Goal: Task Accomplishment & Management: Manage account settings

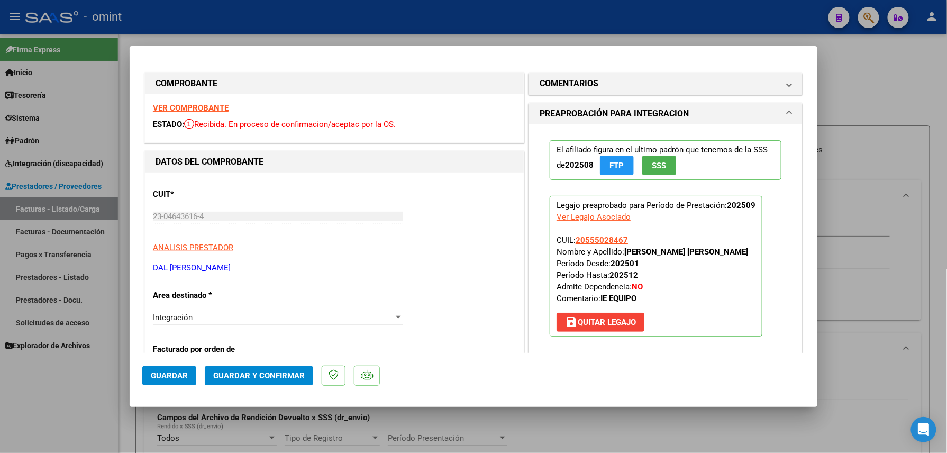
scroll to position [585, 0]
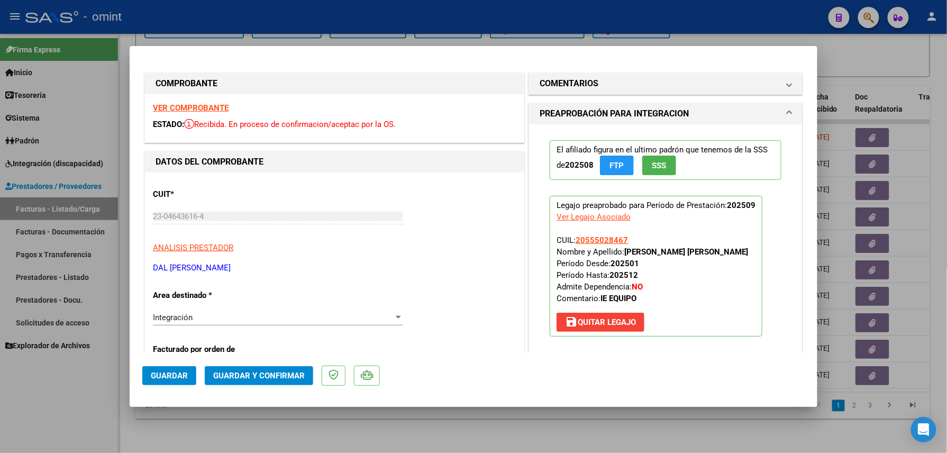
click at [197, 109] on strong "VER COMPROBANTE" at bounding box center [191, 108] width 76 height 10
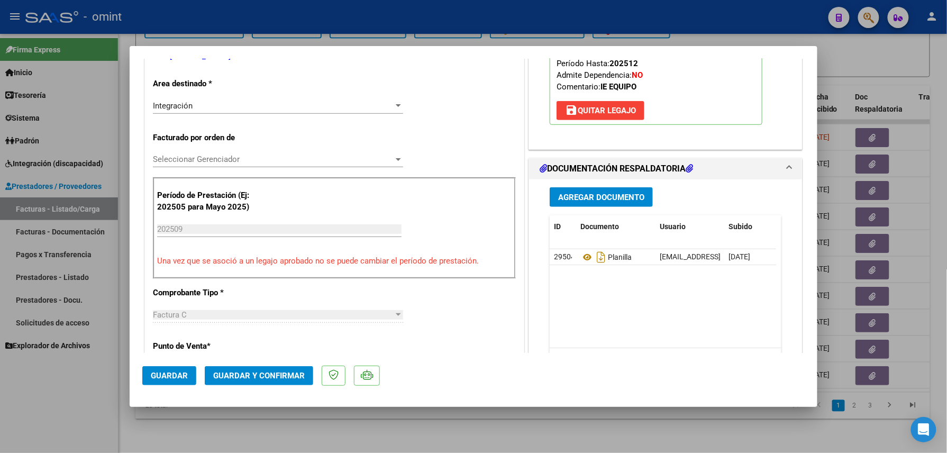
scroll to position [0, 0]
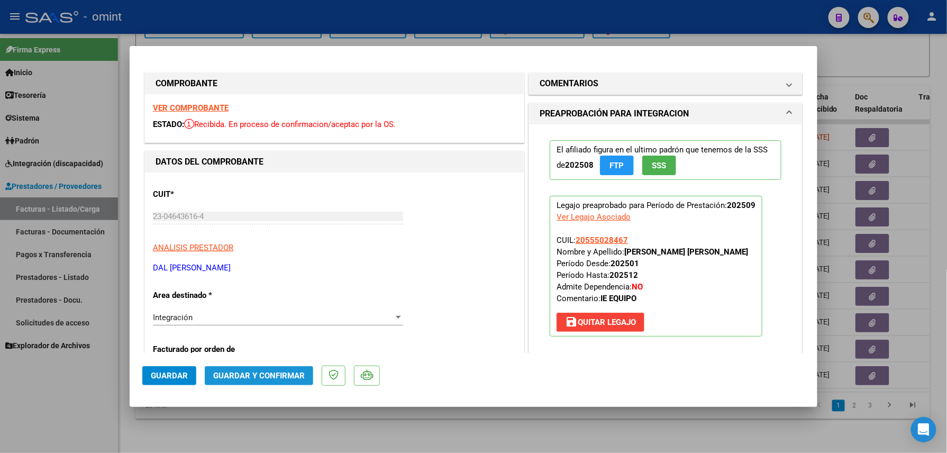
click at [278, 370] on button "Guardar y Confirmar" at bounding box center [259, 375] width 108 height 19
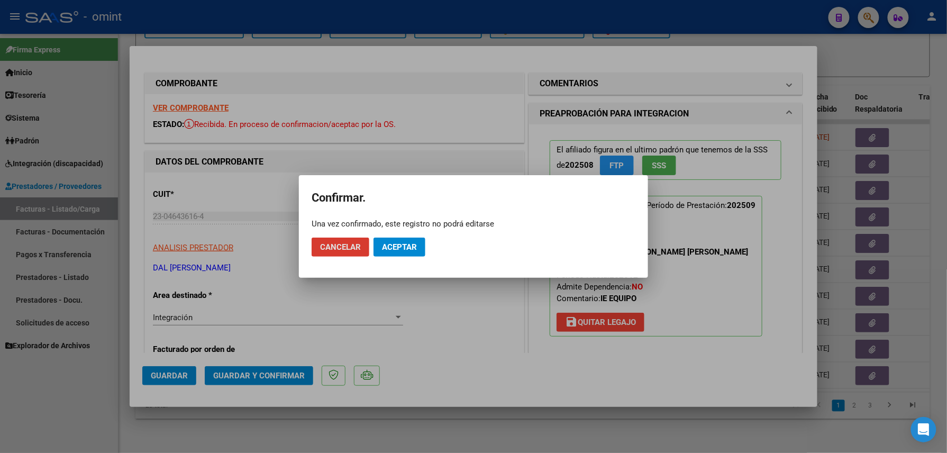
click at [402, 249] on span "Aceptar" at bounding box center [399, 247] width 35 height 10
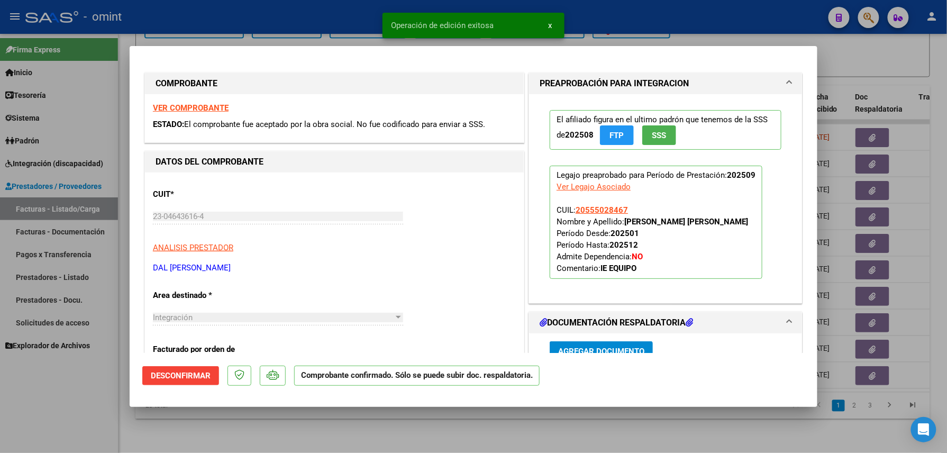
click at [260, 436] on div at bounding box center [473, 226] width 947 height 453
type input "$ 0,00"
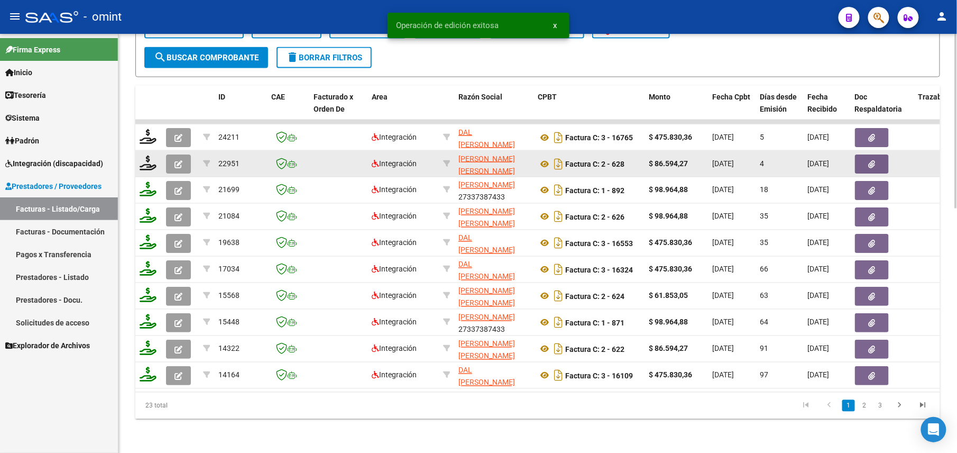
click at [175, 160] on icon "button" at bounding box center [179, 164] width 8 height 8
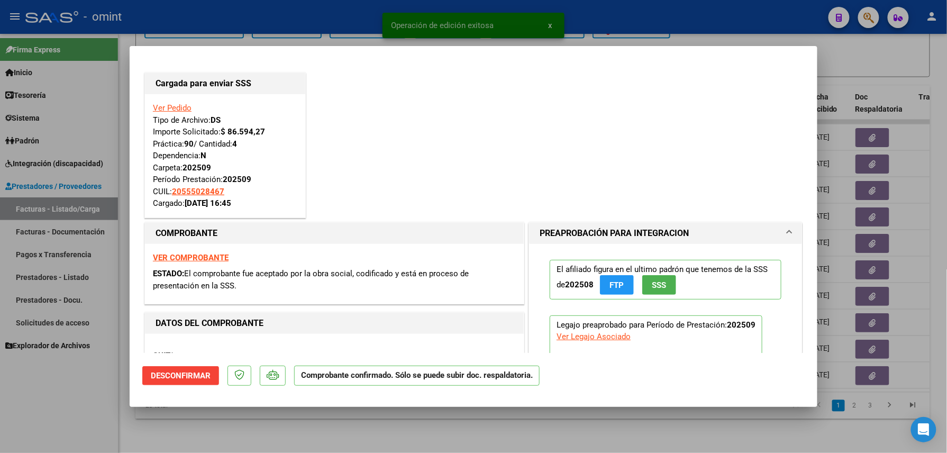
click at [229, 424] on div at bounding box center [473, 226] width 947 height 453
type input "$ 0,00"
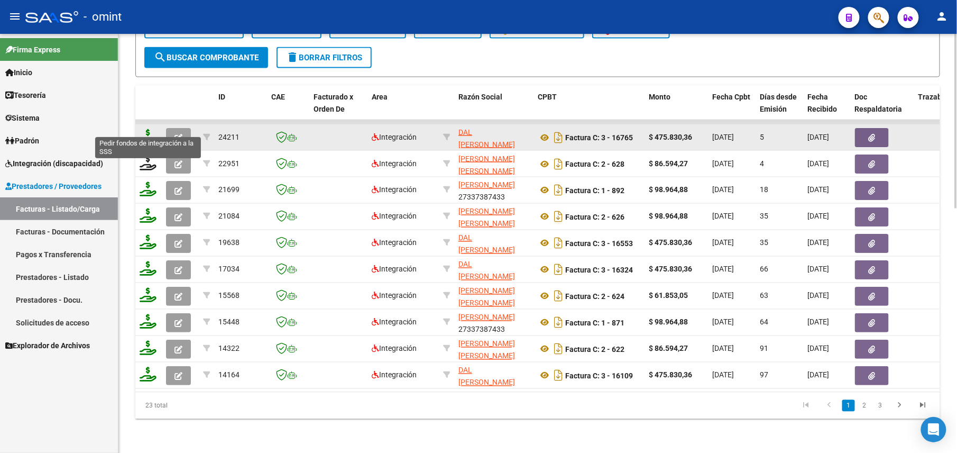
click at [151, 129] on icon at bounding box center [148, 136] width 17 height 15
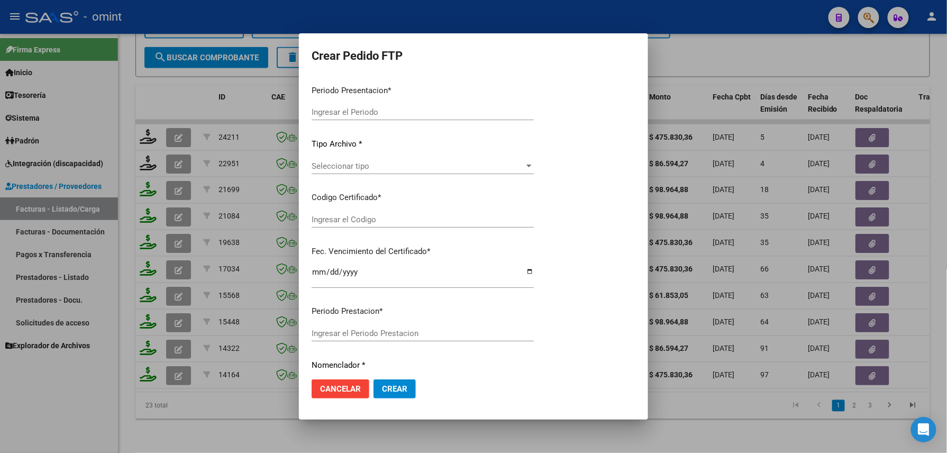
type input "202509"
type input "$ 475.830,36"
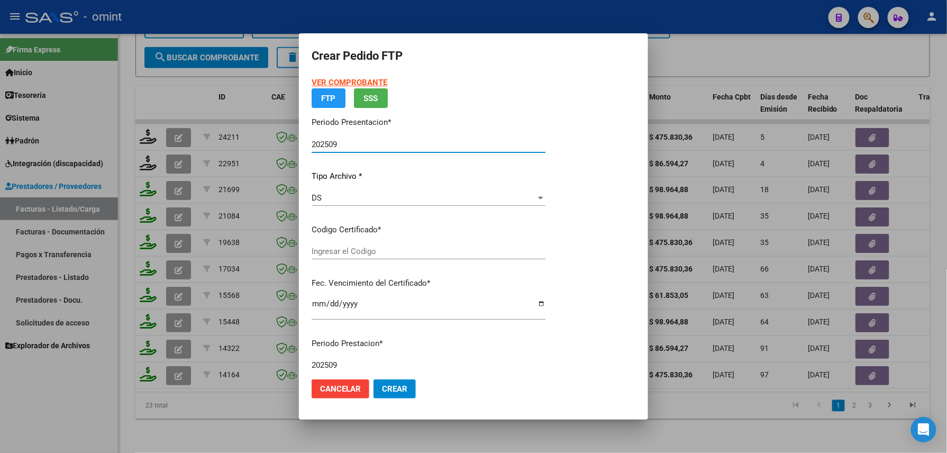
type input "990827903"
type input "[DATE]"
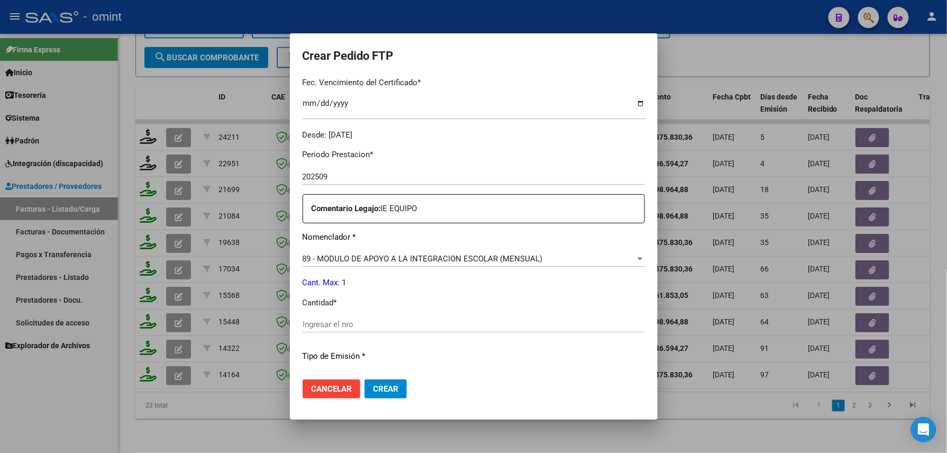
scroll to position [352, 0]
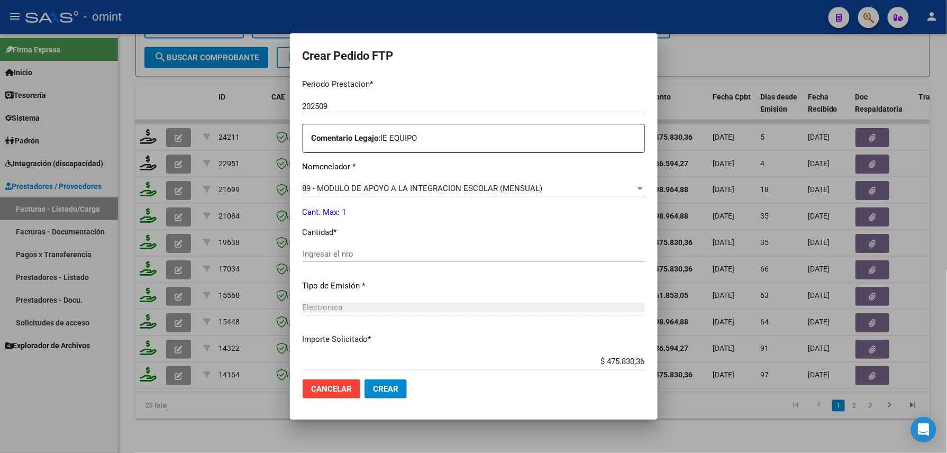
click at [345, 256] on input "Ingresar el nro" at bounding box center [474, 254] width 342 height 10
type input "1"
click at [390, 386] on span "Crear" at bounding box center [385, 389] width 25 height 10
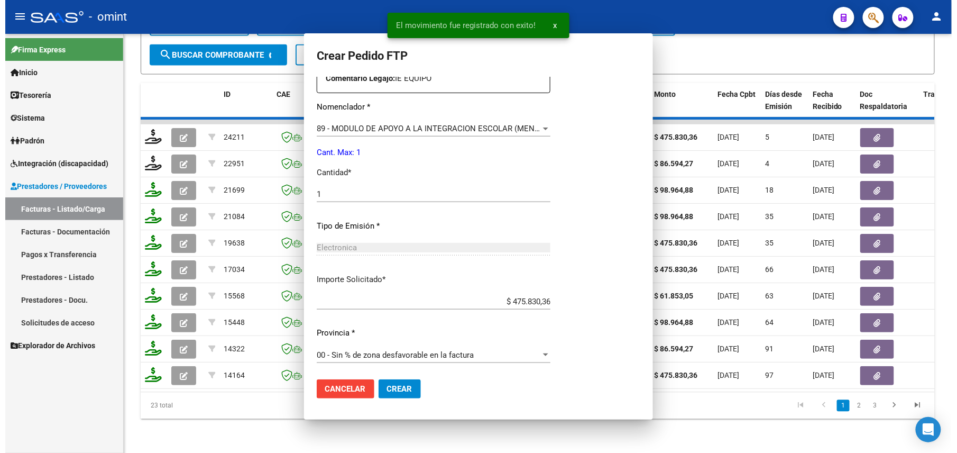
scroll to position [0, 0]
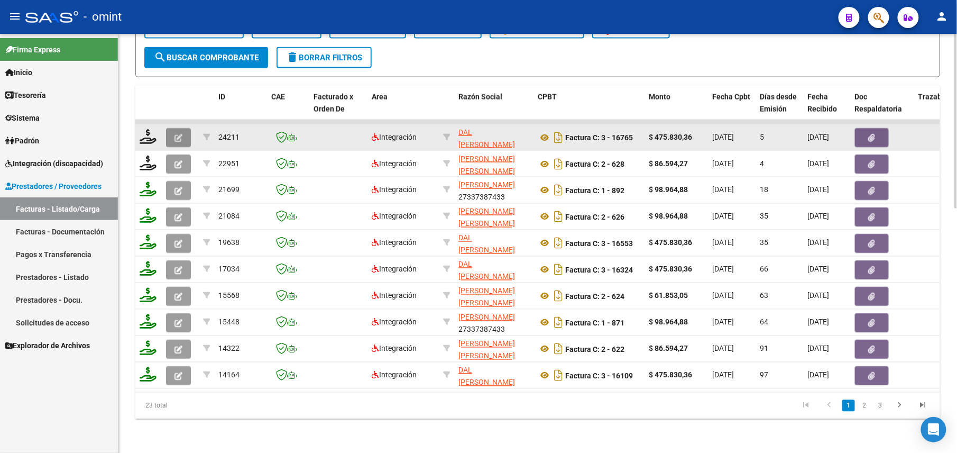
click at [182, 128] on button "button" at bounding box center [178, 137] width 25 height 19
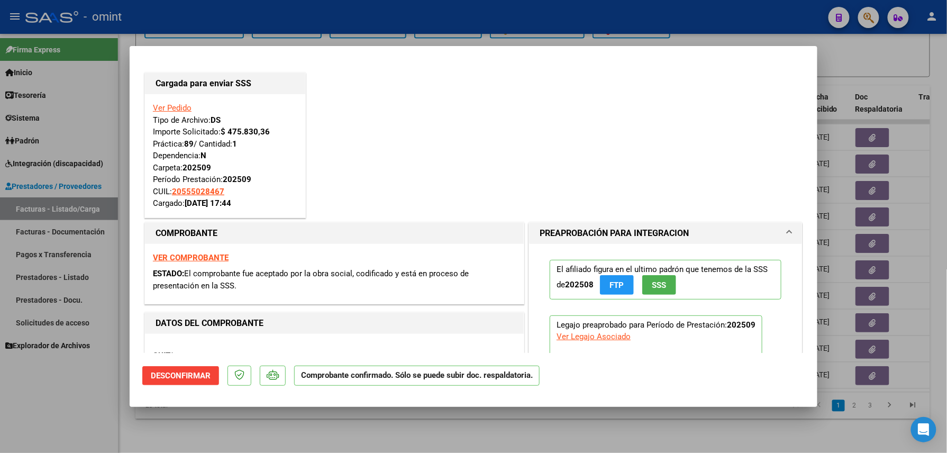
click at [335, 449] on div at bounding box center [473, 226] width 947 height 453
type input "$ 0,00"
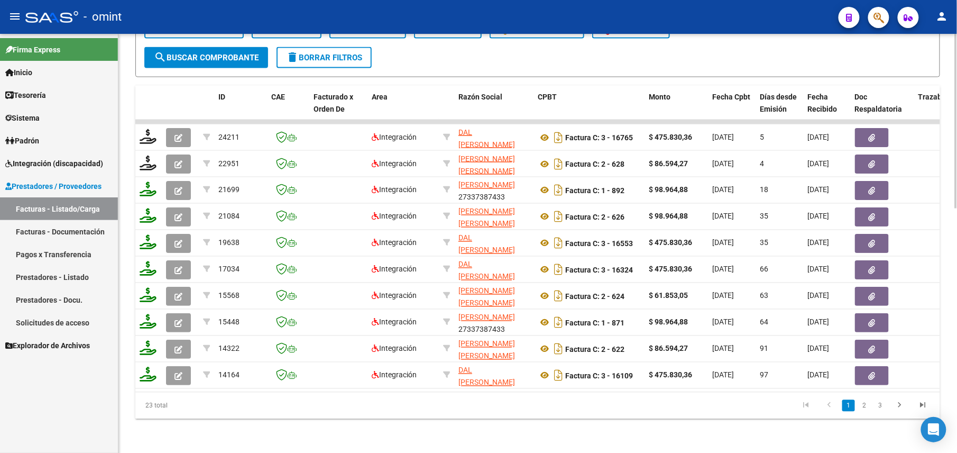
scroll to position [373, 0]
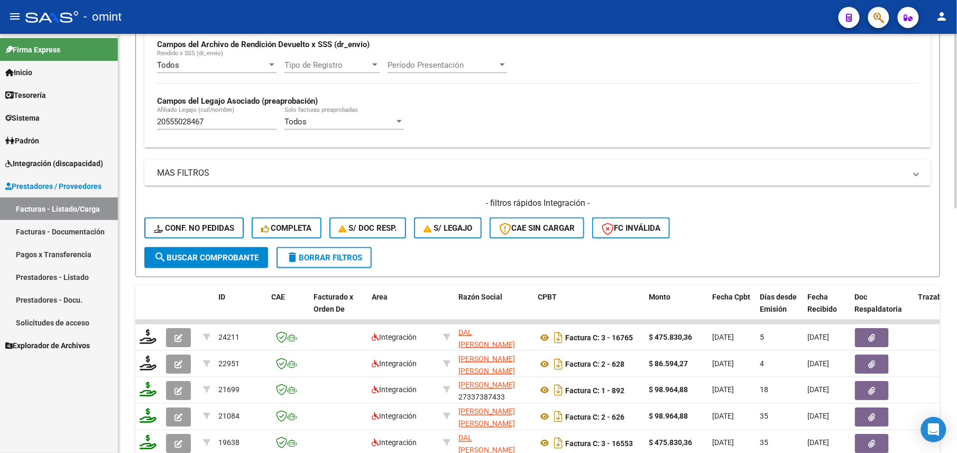
click at [188, 125] on input "20555028467" at bounding box center [217, 122] width 120 height 10
paste input "44552180"
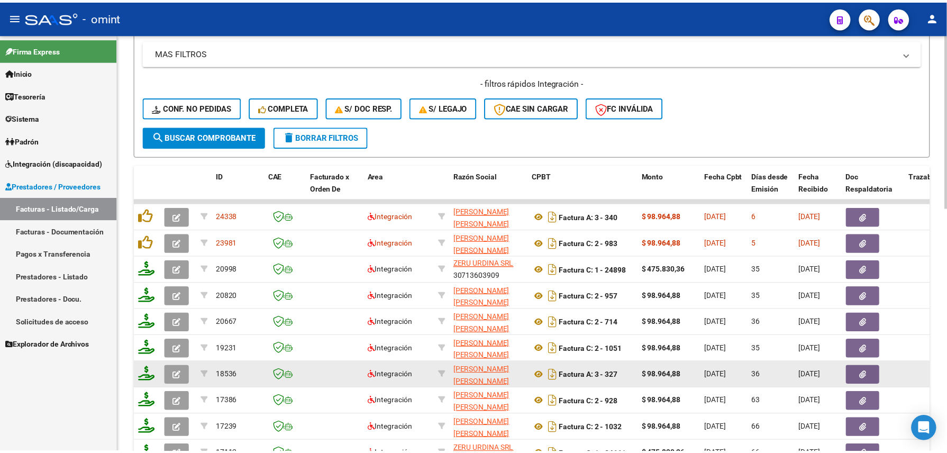
scroll to position [585, 0]
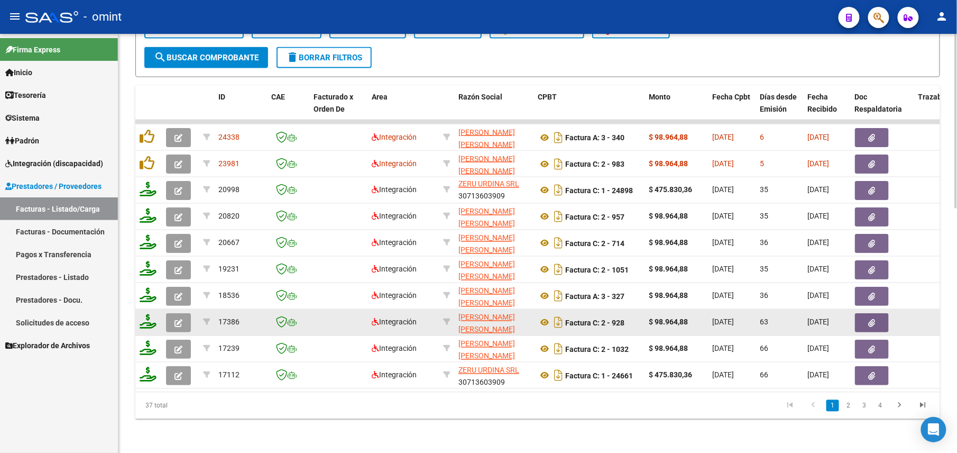
type input "20544552180"
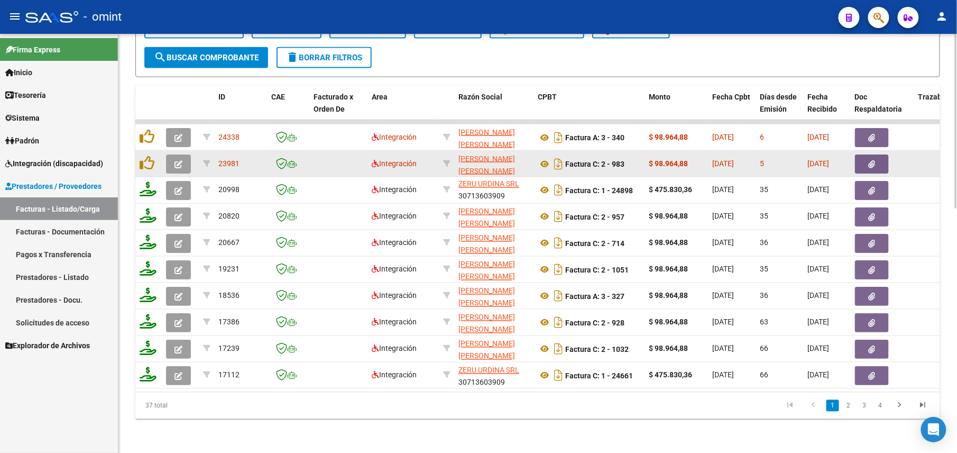
click at [176, 160] on icon "button" at bounding box center [179, 164] width 8 height 8
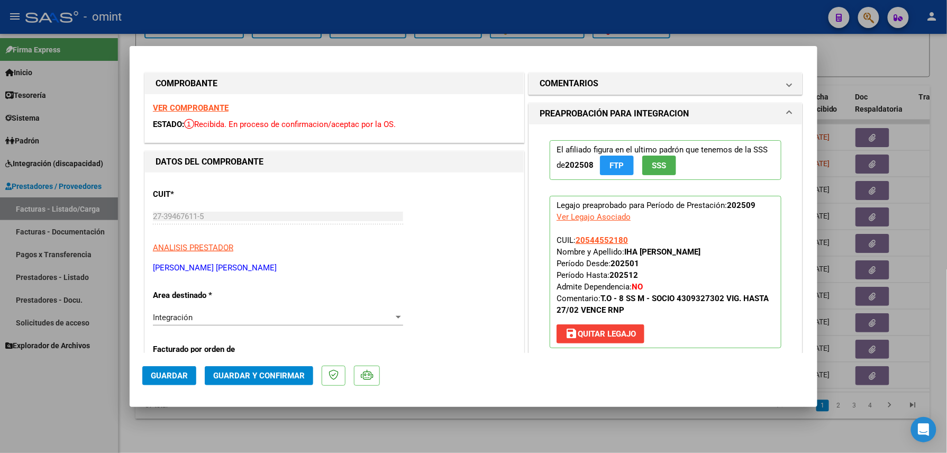
click at [187, 102] on div "VER COMPROBANTE ESTADO: Recibida. En proceso de confirmacion/aceptac por la OS." at bounding box center [334, 118] width 379 height 48
click at [210, 107] on strong "VER COMPROBANTE" at bounding box center [191, 108] width 76 height 10
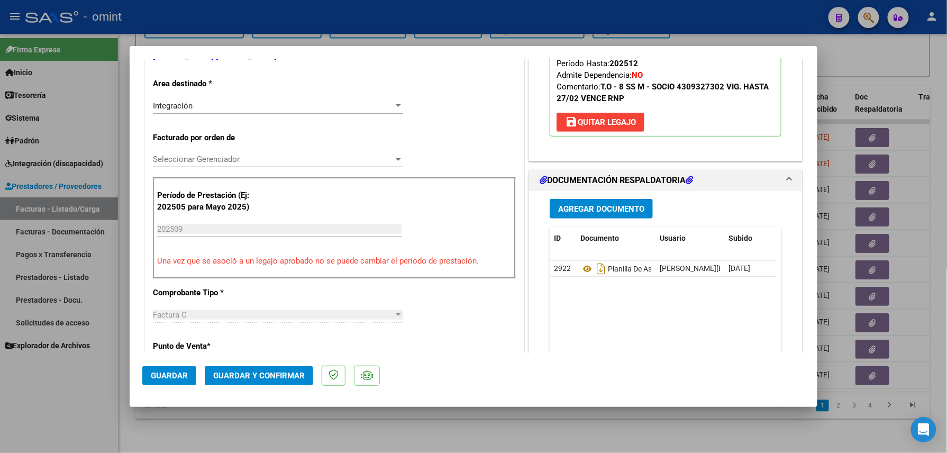
scroll to position [282, 0]
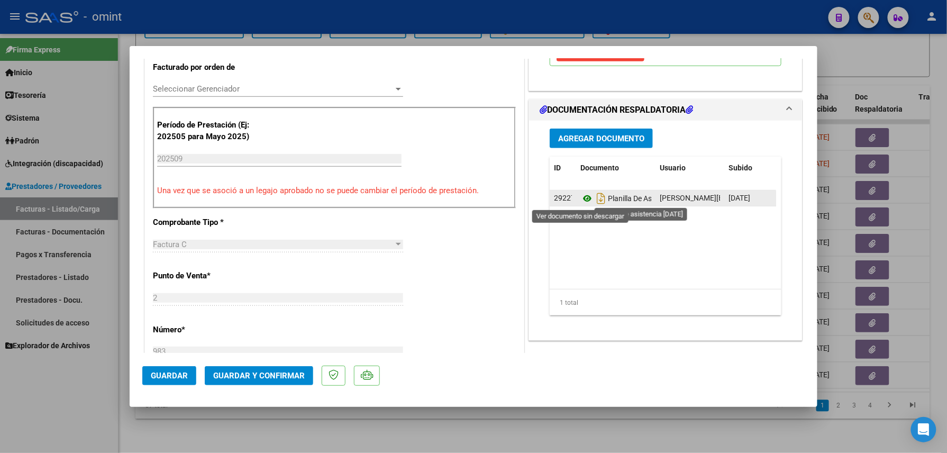
click at [584, 199] on icon at bounding box center [587, 198] width 14 height 13
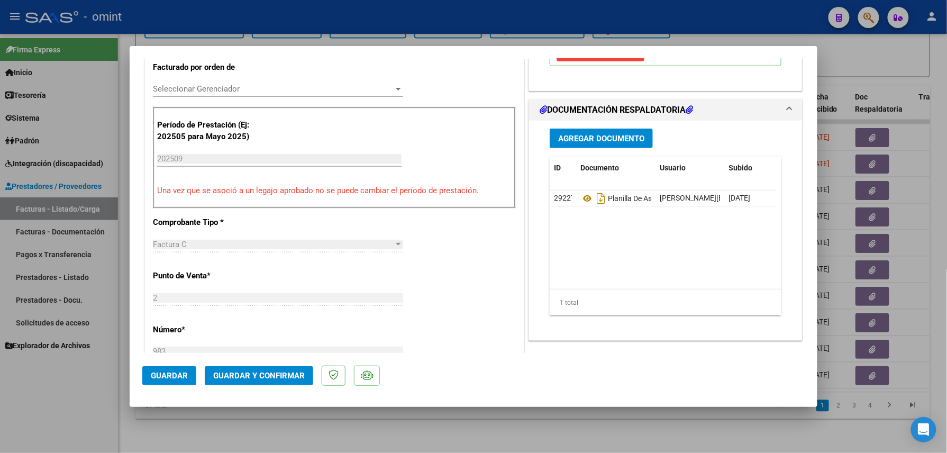
click at [259, 373] on span "Guardar y Confirmar" at bounding box center [259, 376] width 92 height 10
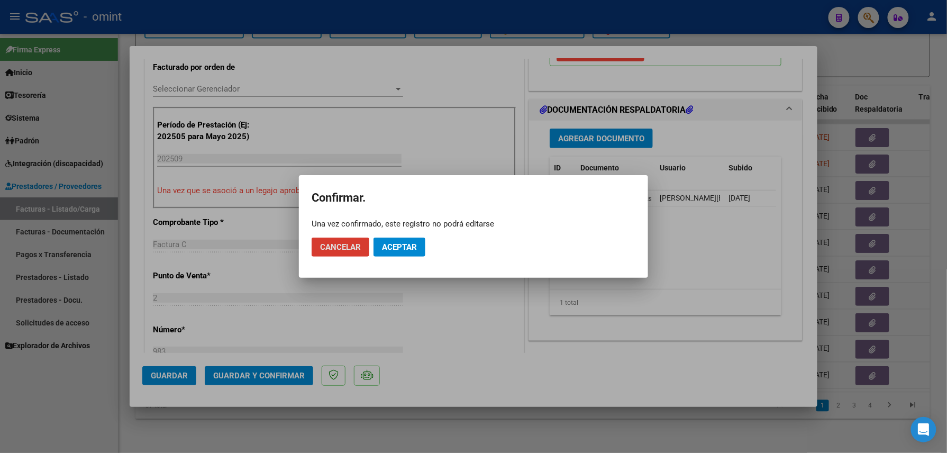
click at [382, 250] on span "Aceptar" at bounding box center [399, 247] width 35 height 10
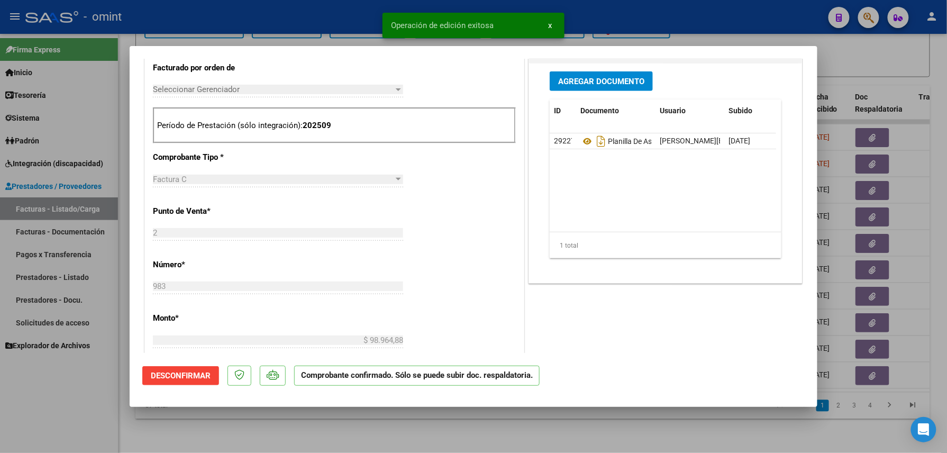
click at [254, 433] on div at bounding box center [473, 226] width 947 height 453
type input "$ 0,00"
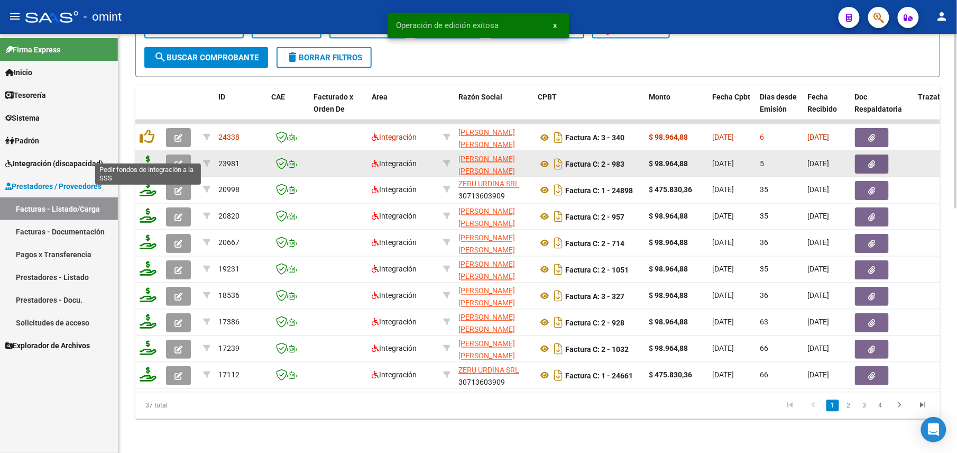
click at [145, 156] on icon at bounding box center [148, 163] width 17 height 15
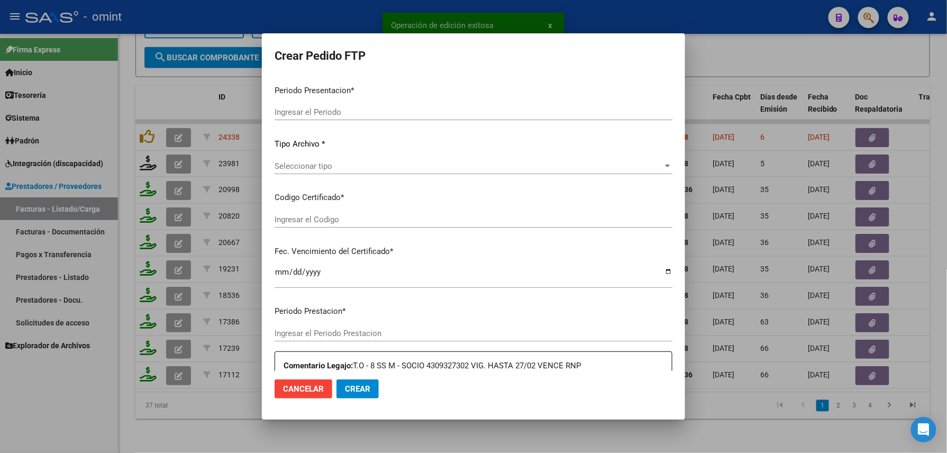
type input "202509"
type input "$ 98.964,88"
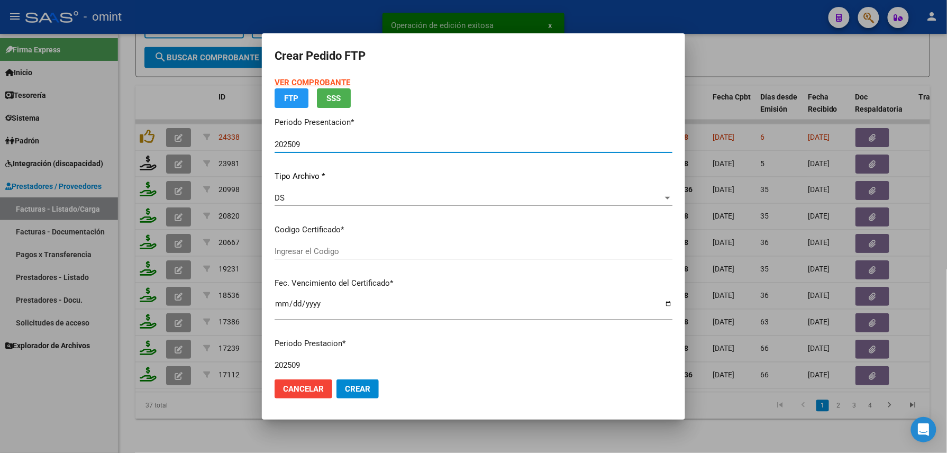
type input "3274300300"
type input "[DATE]"
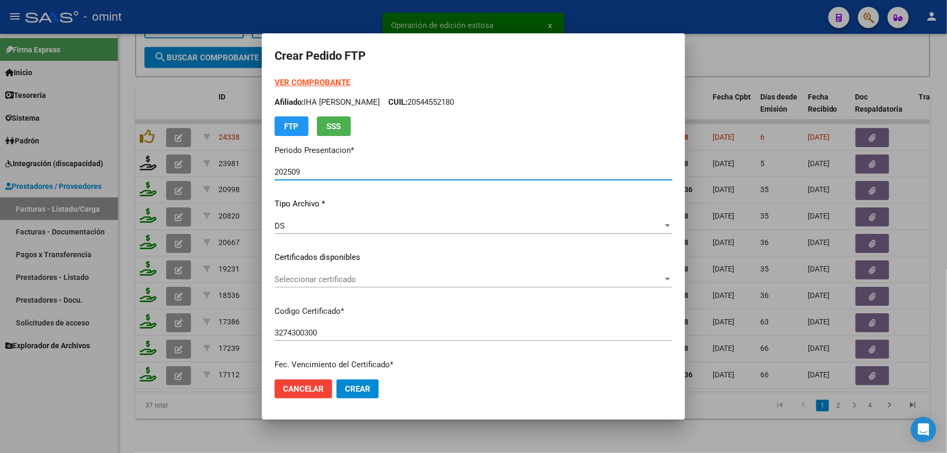
scroll to position [414, 0]
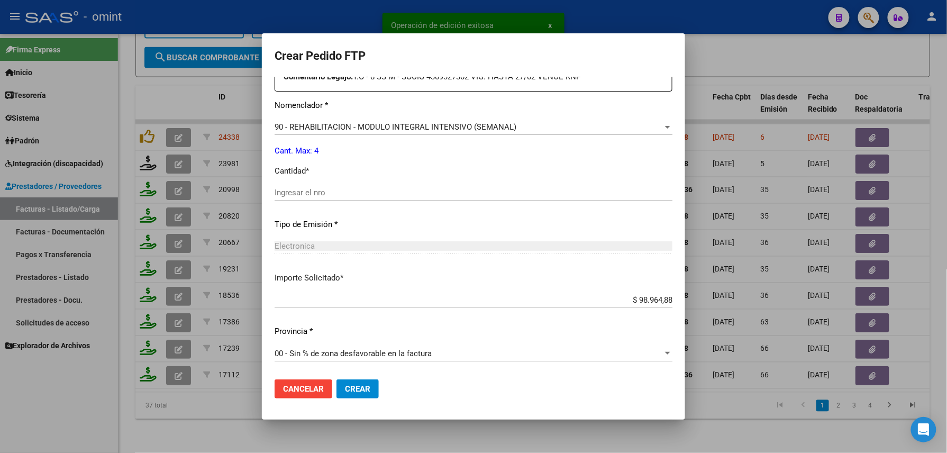
click at [311, 191] on input "Ingresar el nro" at bounding box center [474, 193] width 398 height 10
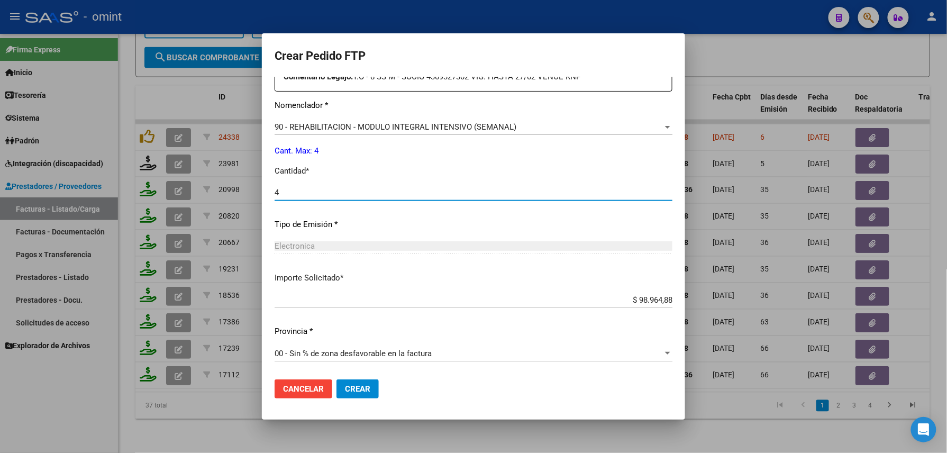
type input "4"
click at [350, 384] on span "Crear" at bounding box center [357, 389] width 25 height 10
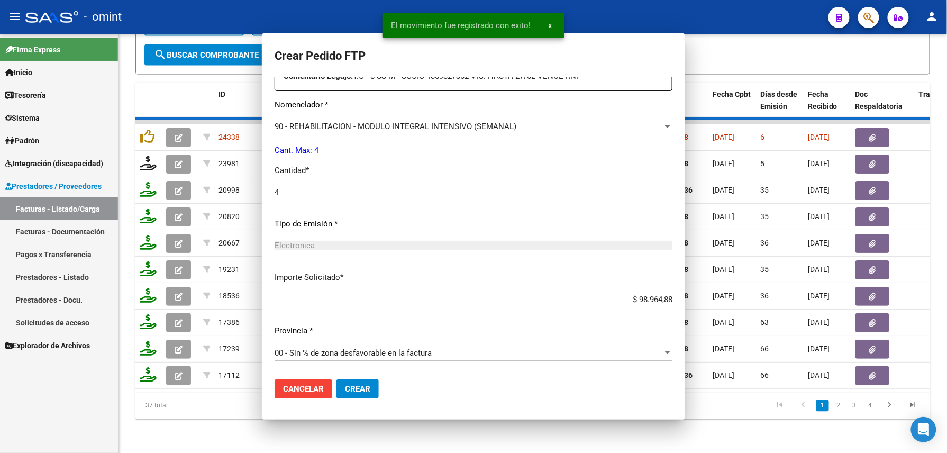
scroll to position [354, 0]
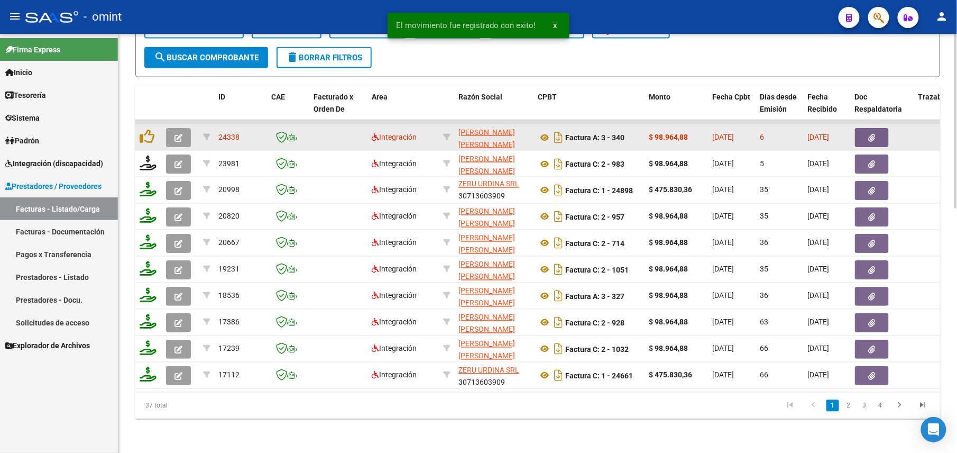
click at [177, 128] on button "button" at bounding box center [178, 137] width 25 height 19
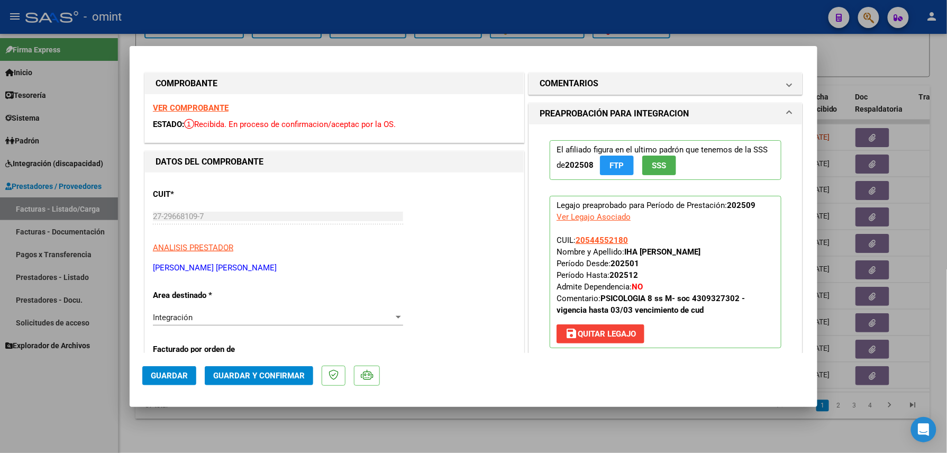
click at [203, 111] on strong "VER COMPROBANTE" at bounding box center [191, 108] width 76 height 10
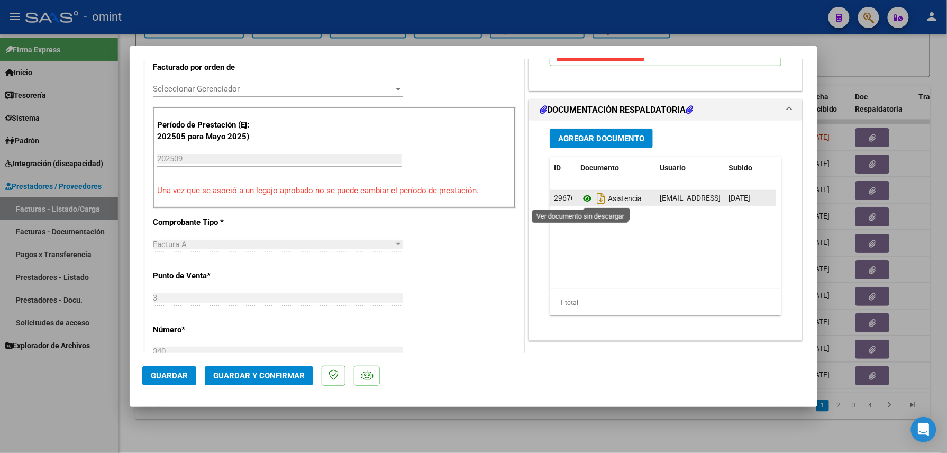
click at [580, 197] on icon at bounding box center [587, 198] width 14 height 13
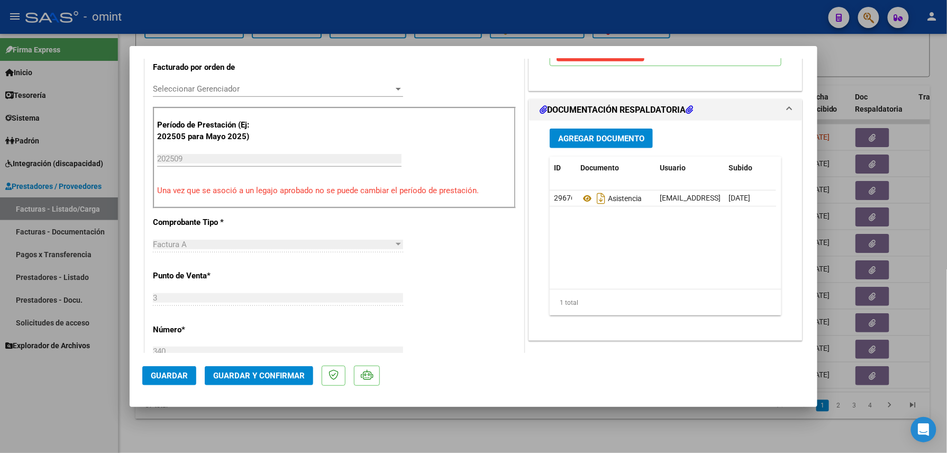
click at [258, 371] on span "Guardar y Confirmar" at bounding box center [259, 376] width 92 height 10
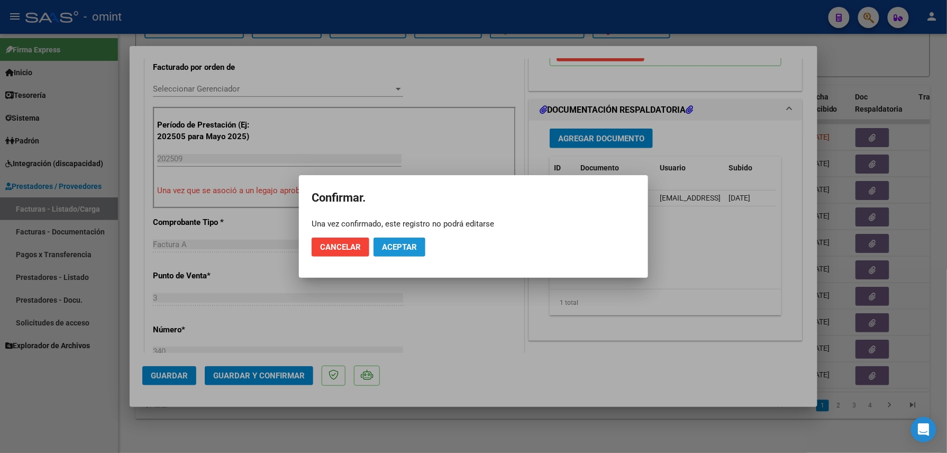
click at [391, 248] on span "Aceptar" at bounding box center [399, 247] width 35 height 10
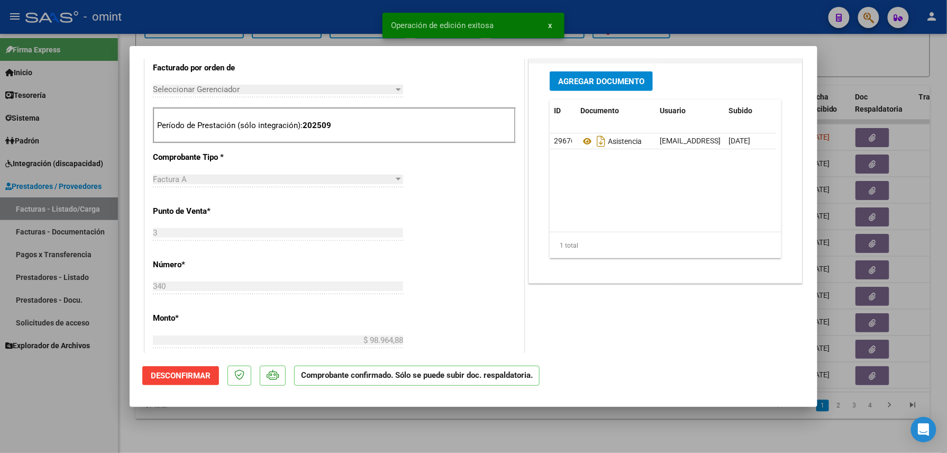
click at [284, 432] on div at bounding box center [473, 226] width 947 height 453
type input "$ 0,00"
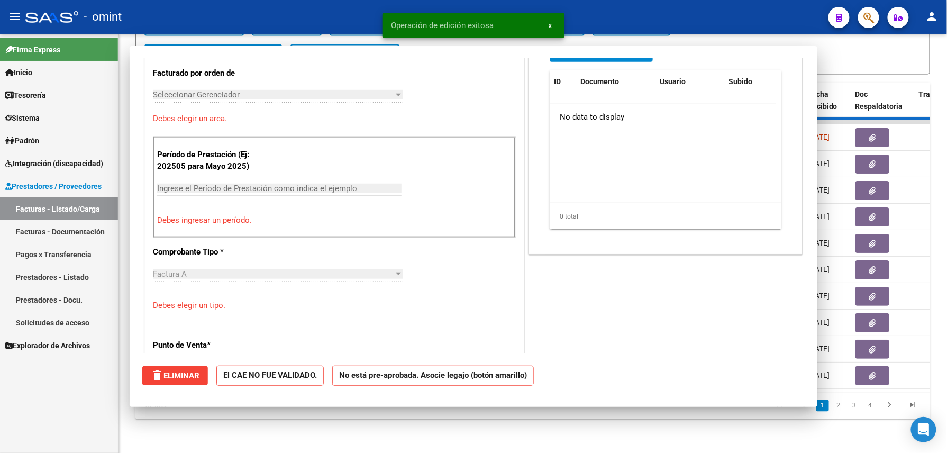
scroll to position [301, 0]
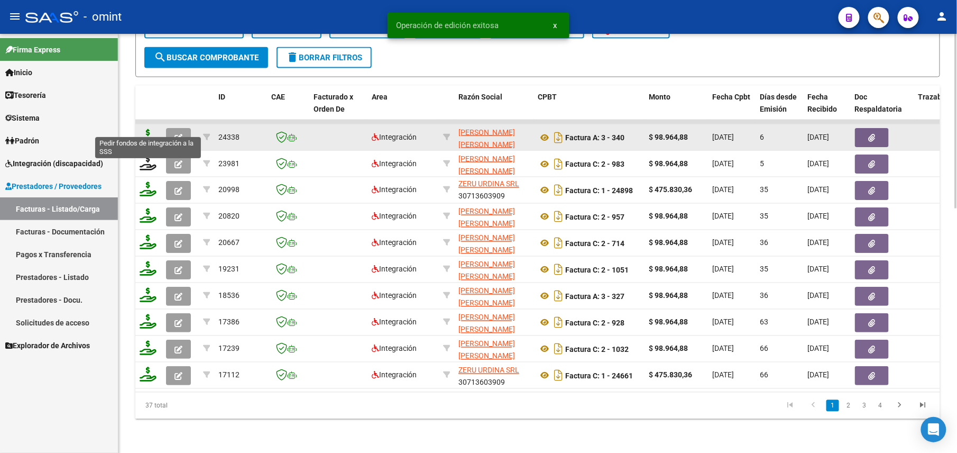
click at [147, 129] on icon at bounding box center [148, 136] width 17 height 15
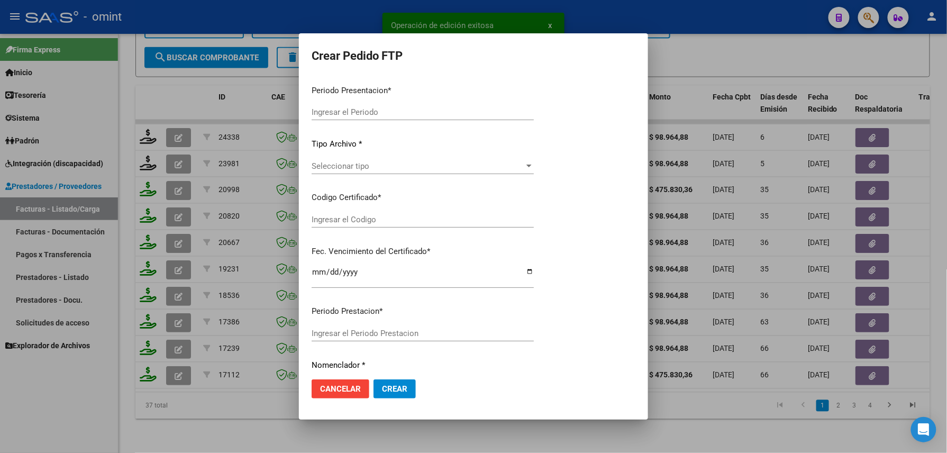
type input "202509"
type input "$ 98.964,88"
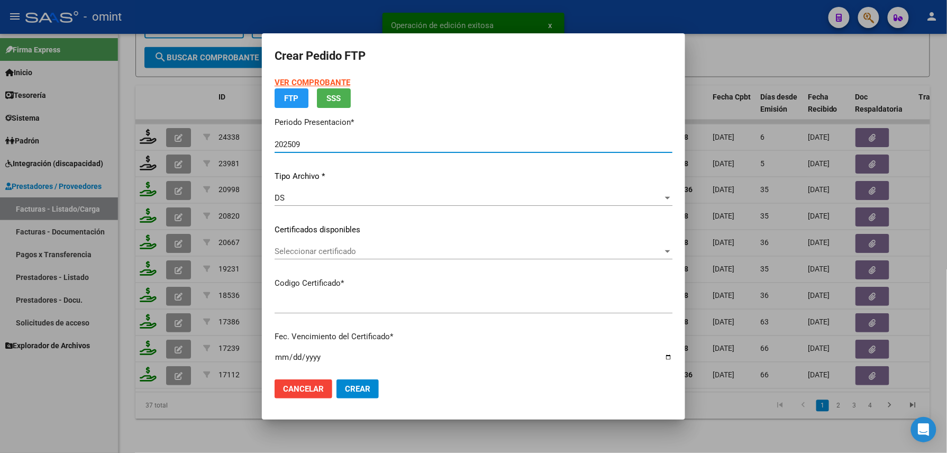
type input "3274300300"
type input "[DATE]"
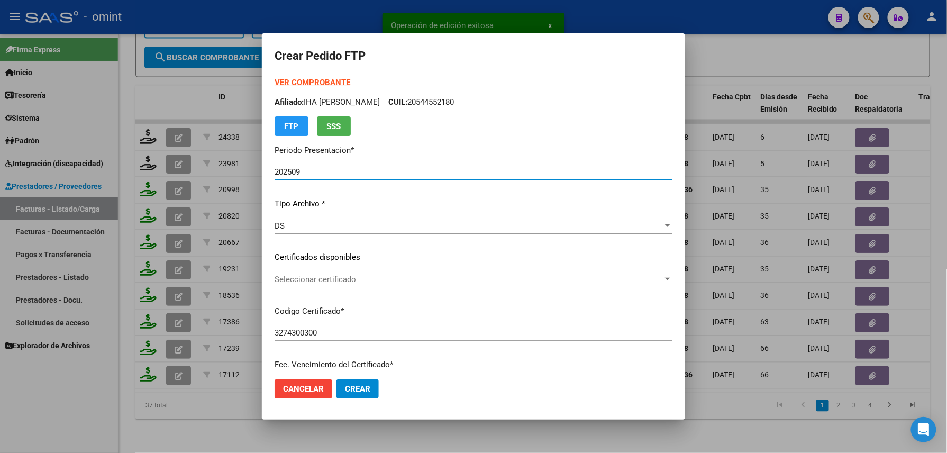
scroll to position [352, 0]
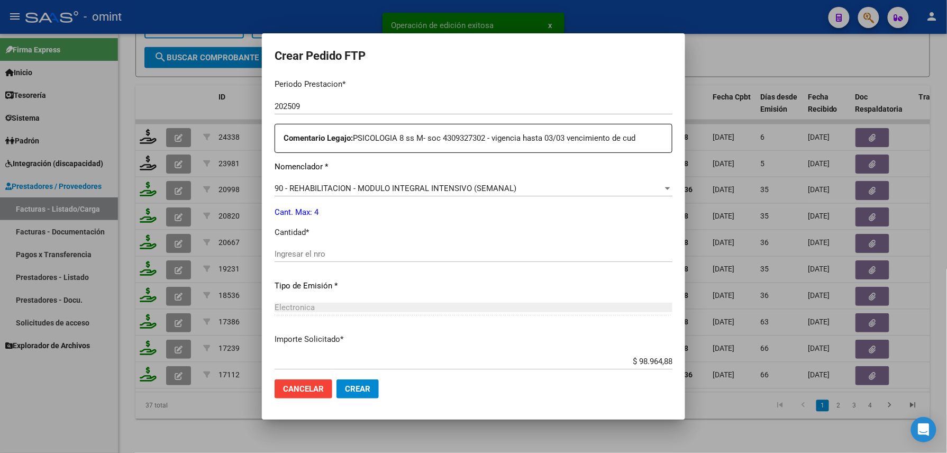
click at [333, 246] on div "Ingresar el nro" at bounding box center [474, 254] width 398 height 16
click at [333, 252] on input "Ingresar el nro" at bounding box center [474, 254] width 398 height 10
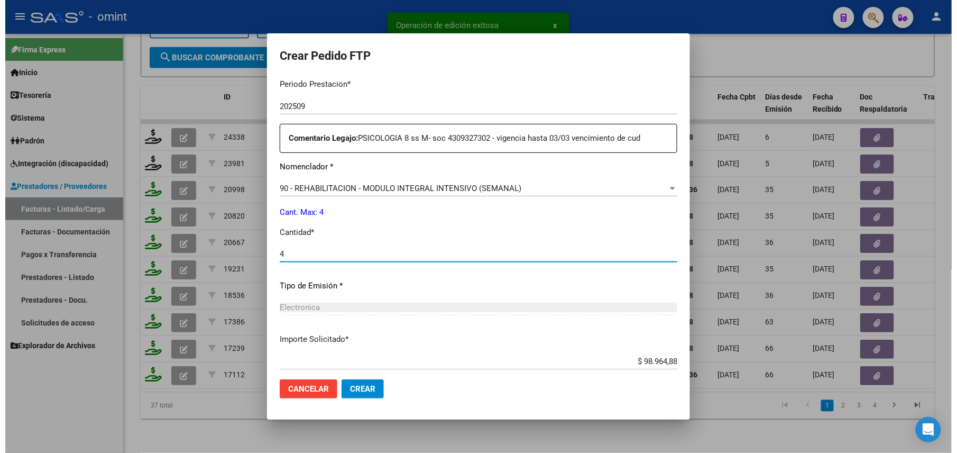
scroll to position [414, 0]
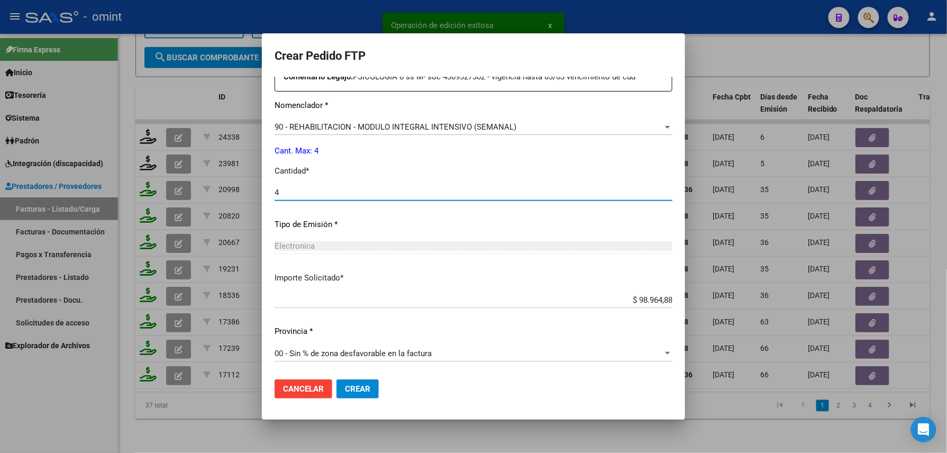
type input "4"
click at [362, 381] on button "Crear" at bounding box center [357, 388] width 42 height 19
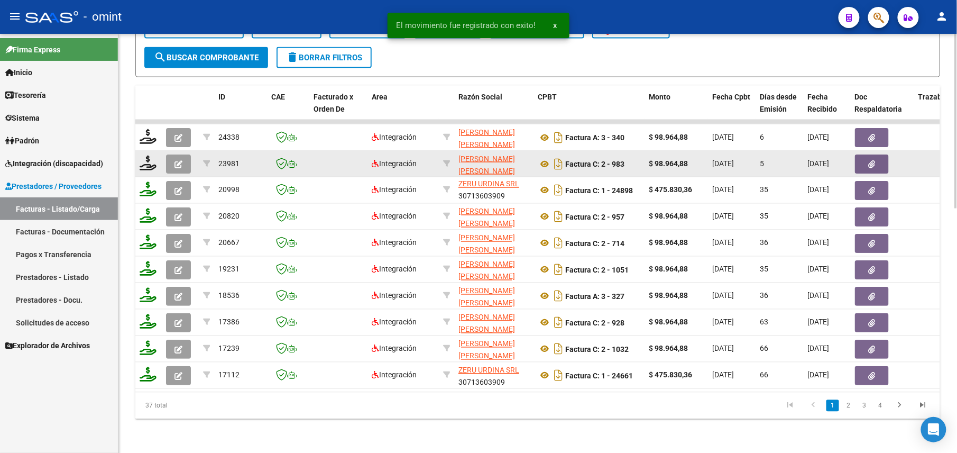
click at [178, 160] on icon "button" at bounding box center [179, 164] width 8 height 8
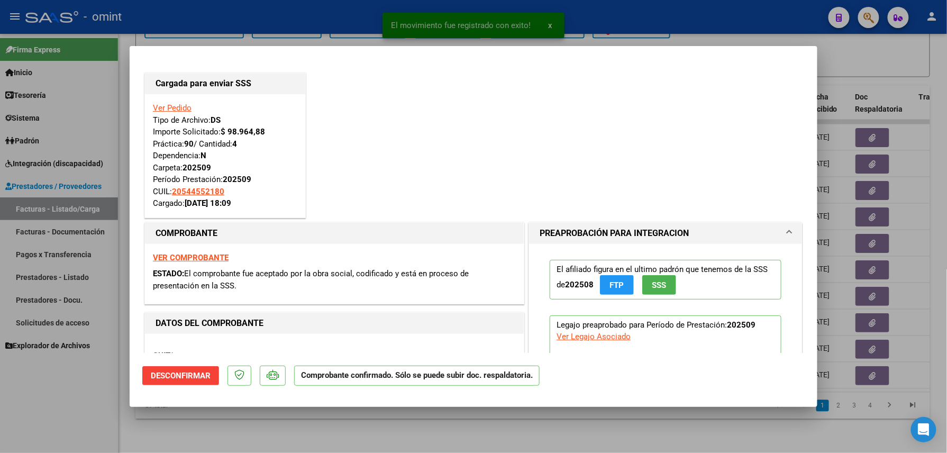
click at [234, 427] on div at bounding box center [473, 226] width 947 height 453
type input "$ 0,00"
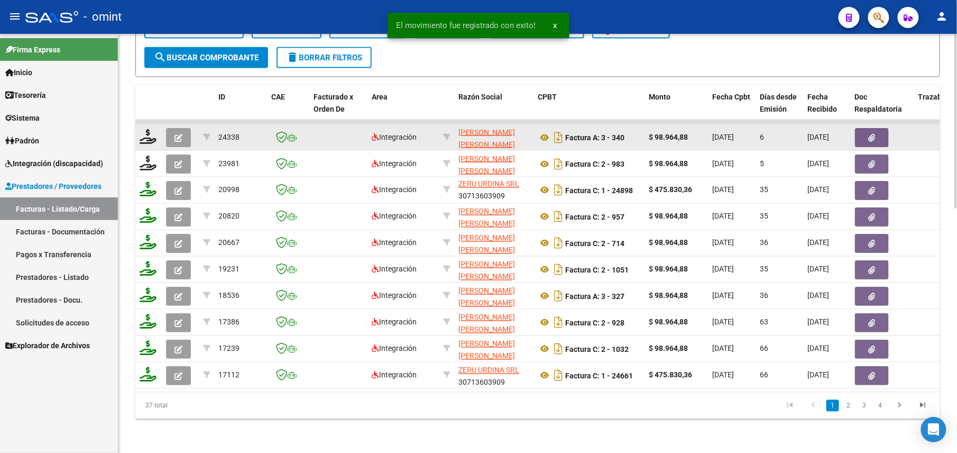
click at [178, 134] on icon "button" at bounding box center [179, 138] width 8 height 8
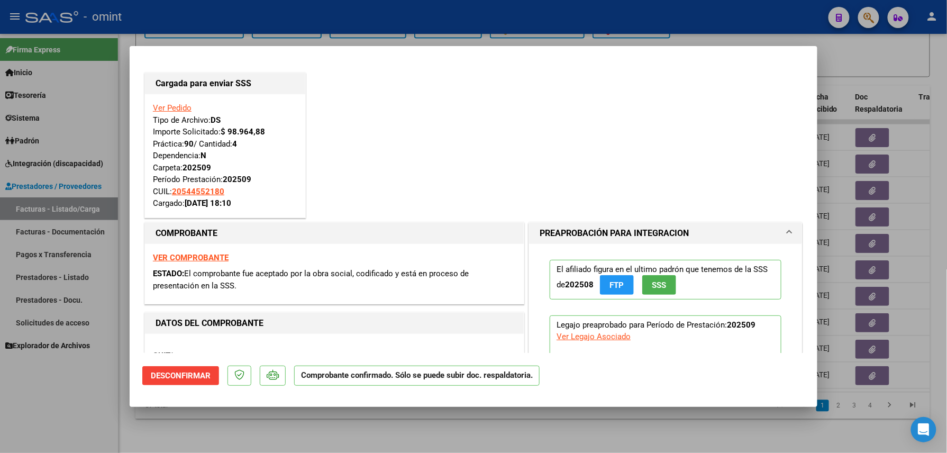
click at [227, 425] on div at bounding box center [473, 226] width 947 height 453
type input "$ 0,00"
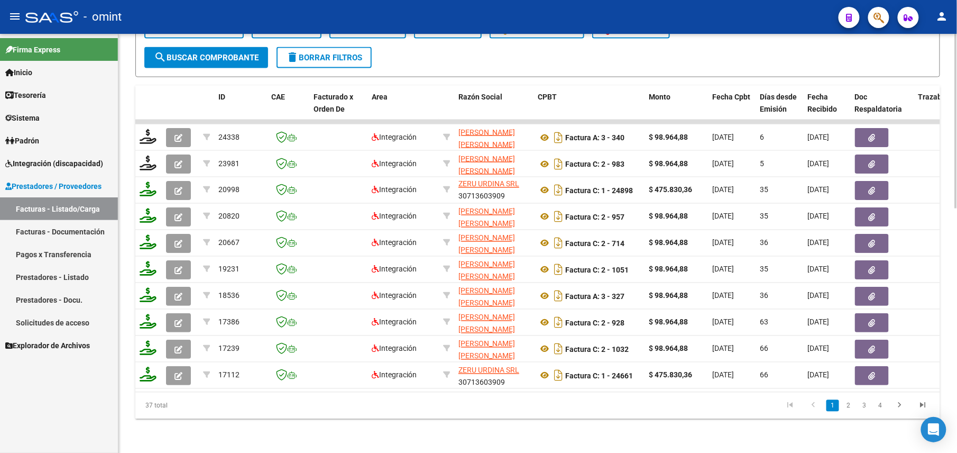
scroll to position [373, 0]
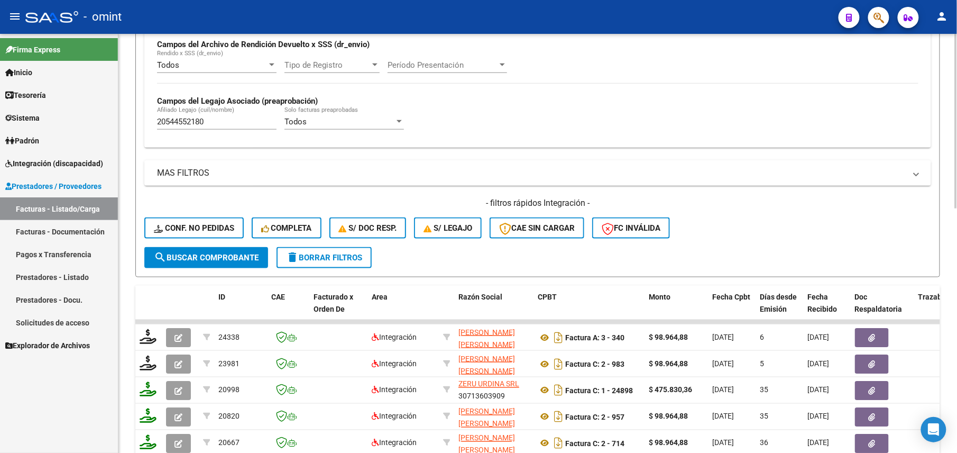
click at [185, 124] on input "20544552180" at bounding box center [217, 122] width 120 height 10
paste input "755477326"
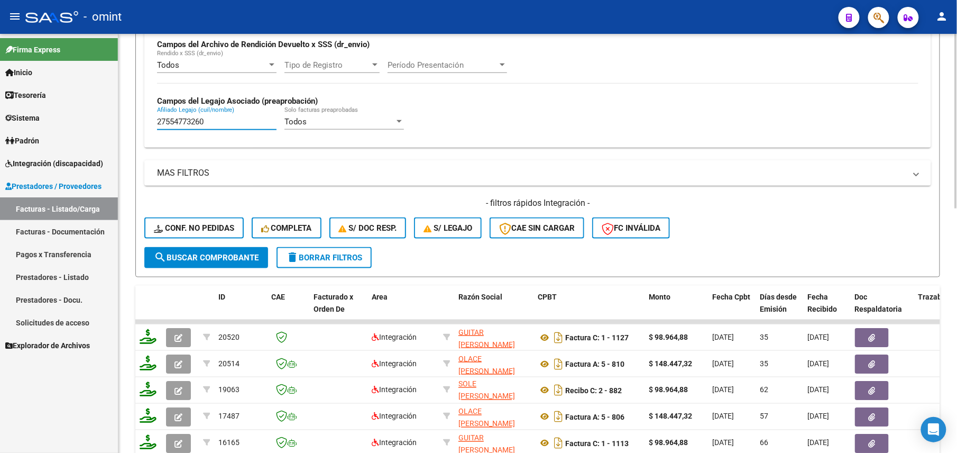
scroll to position [585, 0]
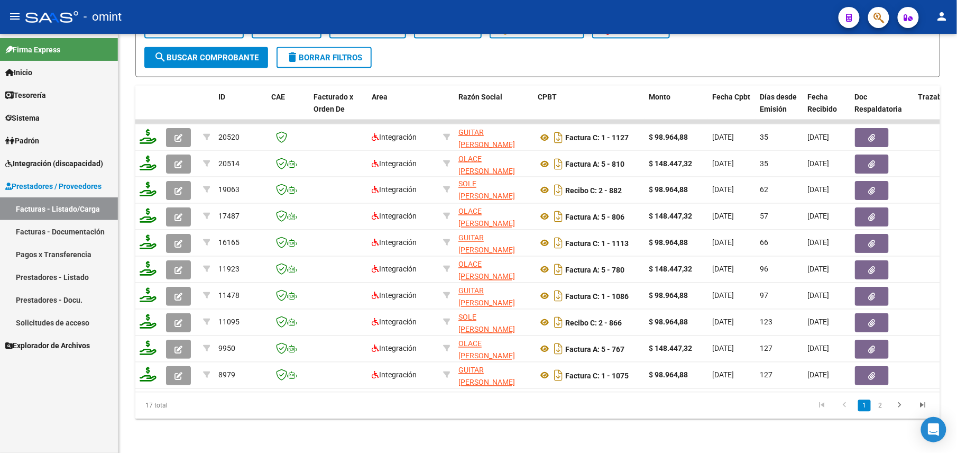
type input "27554773260"
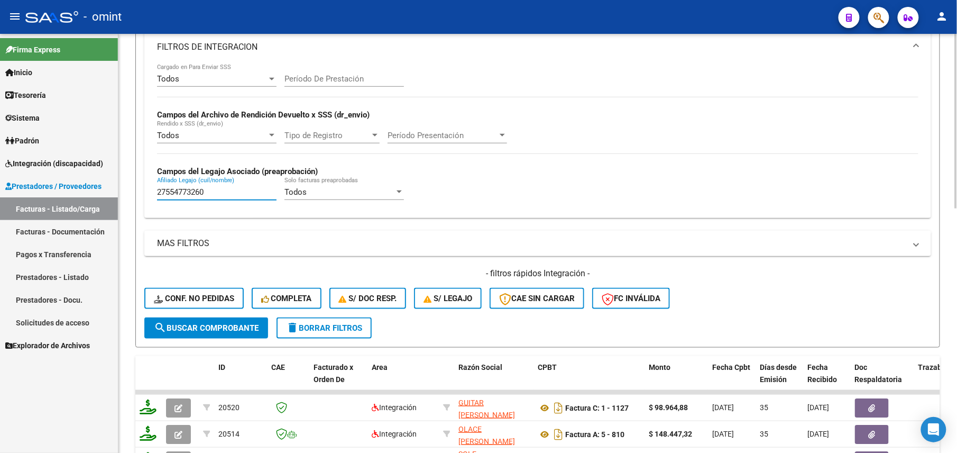
scroll to position [91, 0]
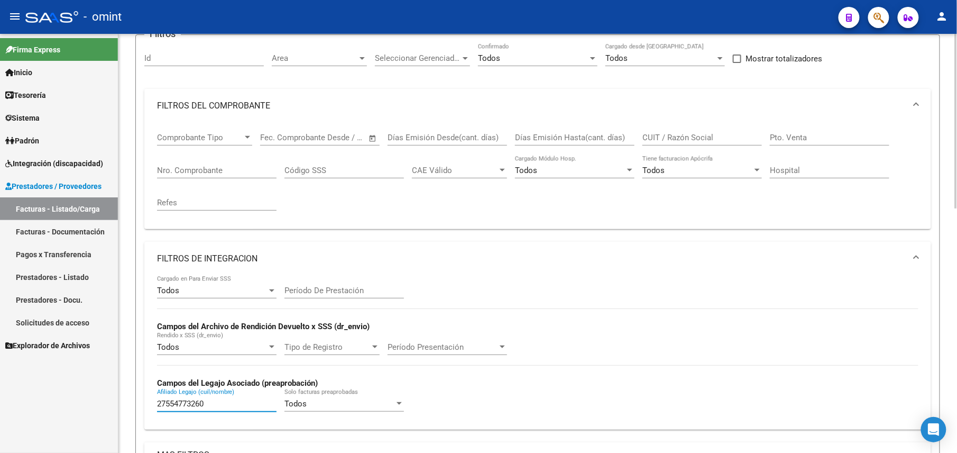
click at [654, 133] on input "CUIT / Razón Social" at bounding box center [703, 138] width 120 height 10
paste input "27295098916"
type input "27295098916"
click at [182, 400] on input "27554773260" at bounding box center [217, 404] width 120 height 10
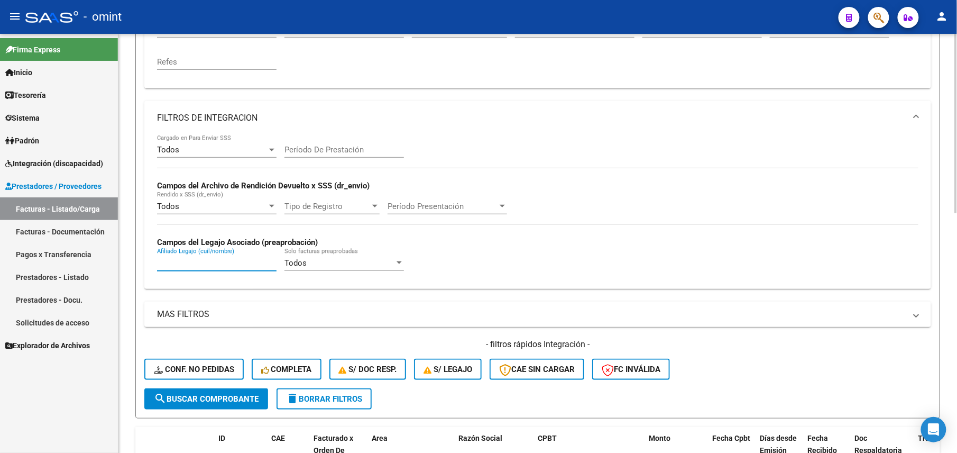
scroll to position [20, 0]
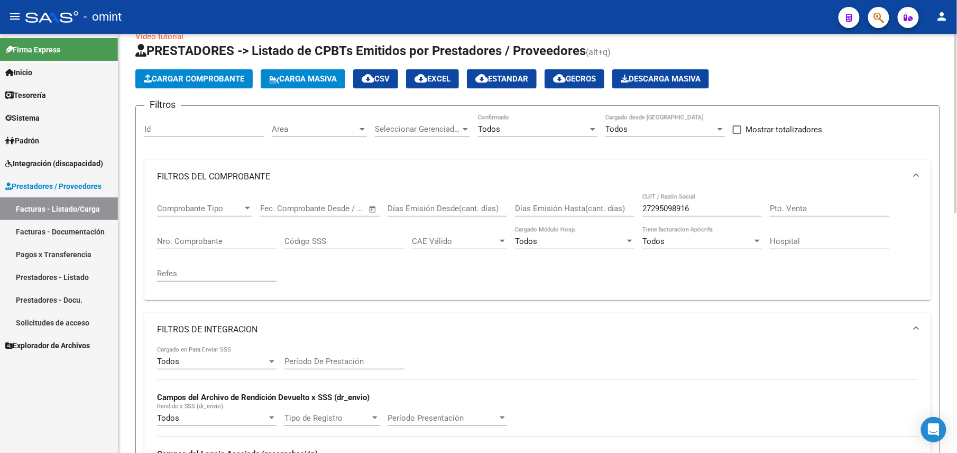
click at [673, 208] on input "27295098916" at bounding box center [703, 209] width 120 height 10
paste input "391472632"
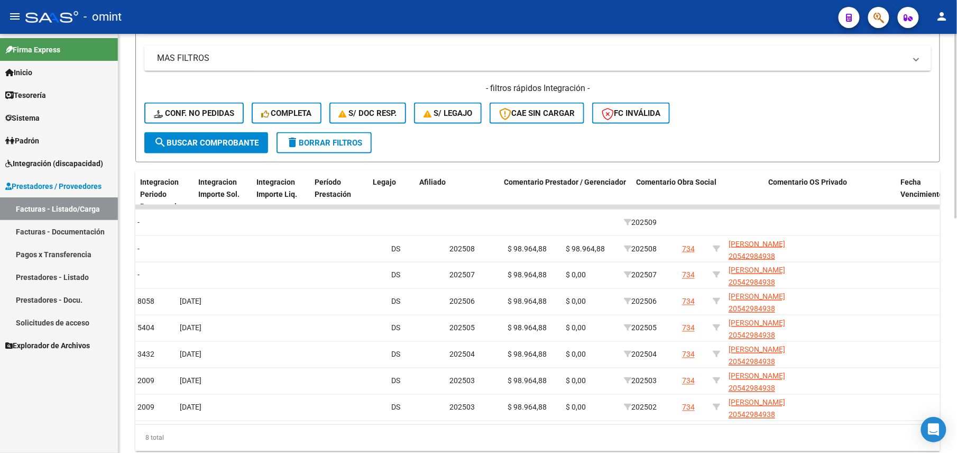
scroll to position [0, 1347]
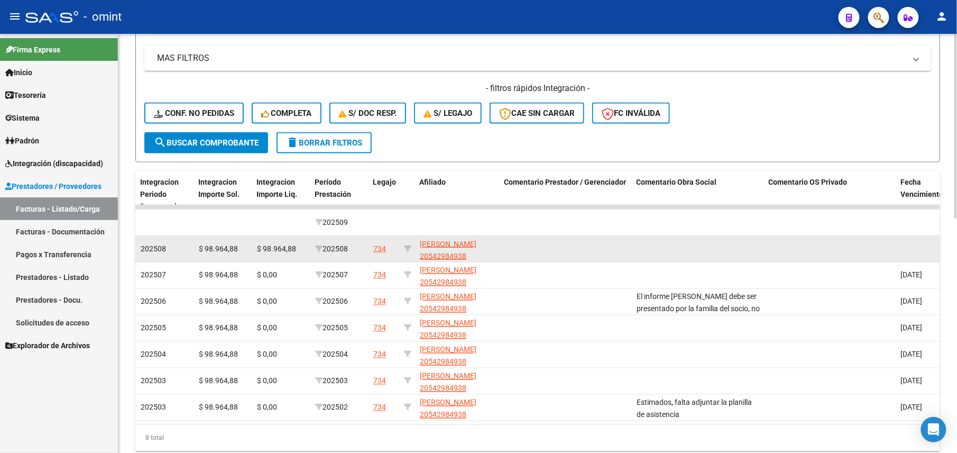
type input "27391472632"
drag, startPoint x: 480, startPoint y: 259, endPoint x: 420, endPoint y: 256, distance: 60.4
click at [420, 256] on app-link-go-to "[PERSON_NAME] 20542984938" at bounding box center [458, 249] width 76 height 24
copy span "20542984938"
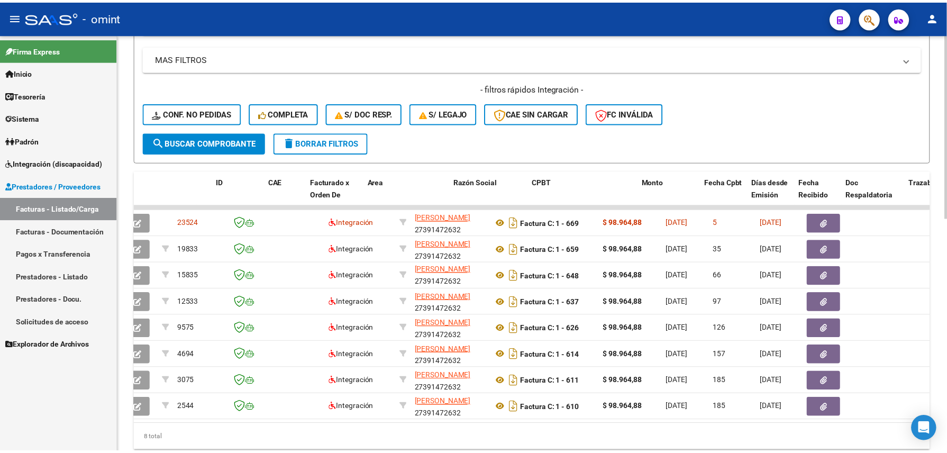
scroll to position [0, 0]
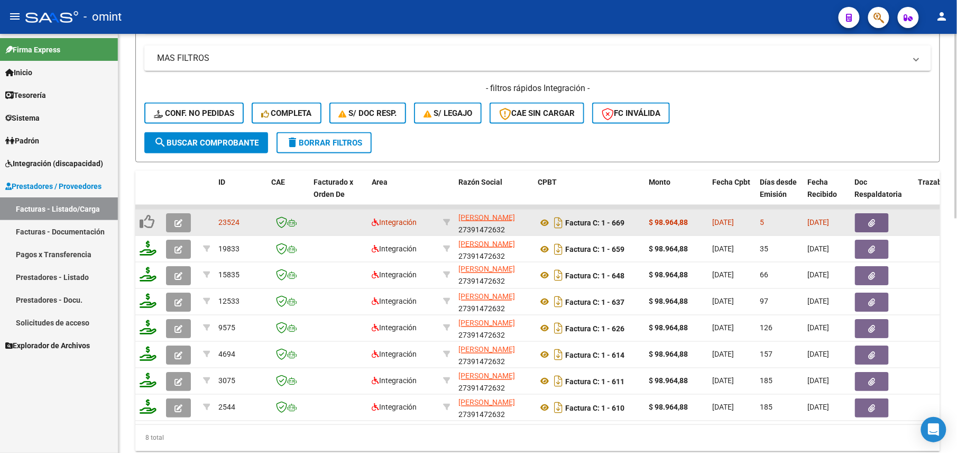
click at [175, 225] on icon "button" at bounding box center [179, 223] width 8 height 8
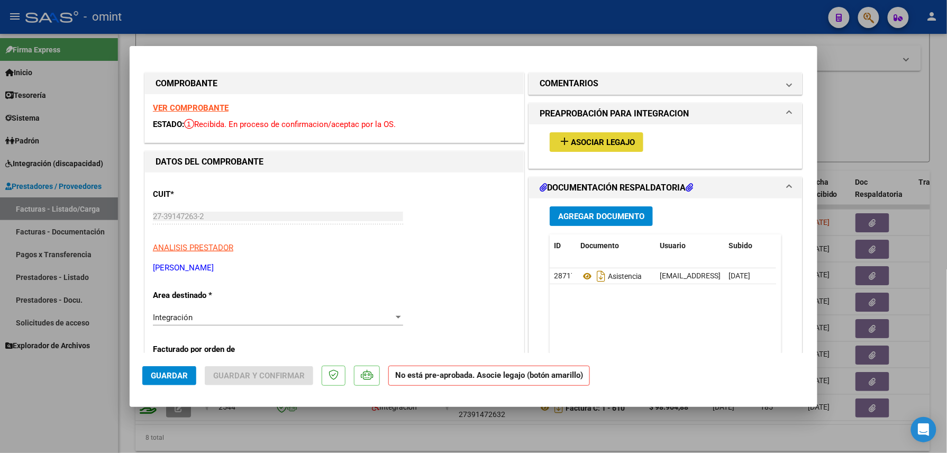
click at [591, 145] on span "Asociar Legajo" at bounding box center [603, 143] width 64 height 10
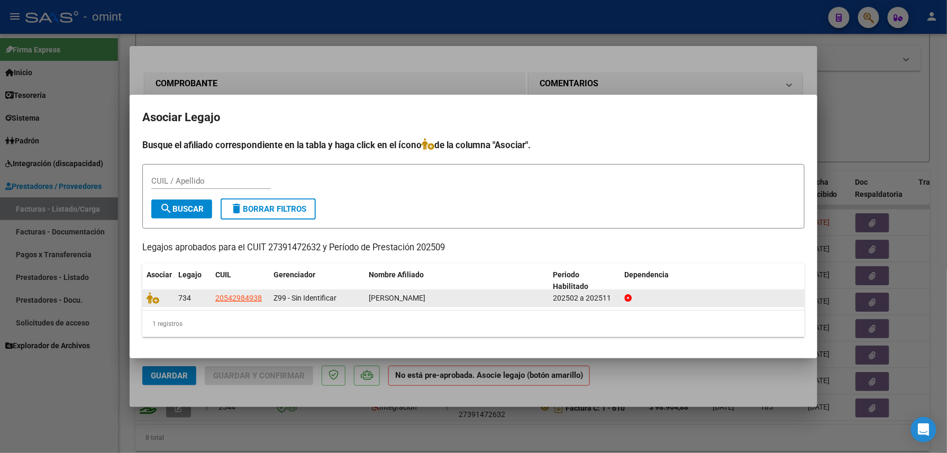
click at [151, 303] on div at bounding box center [158, 298] width 23 height 12
click at [155, 297] on icon at bounding box center [153, 298] width 13 height 12
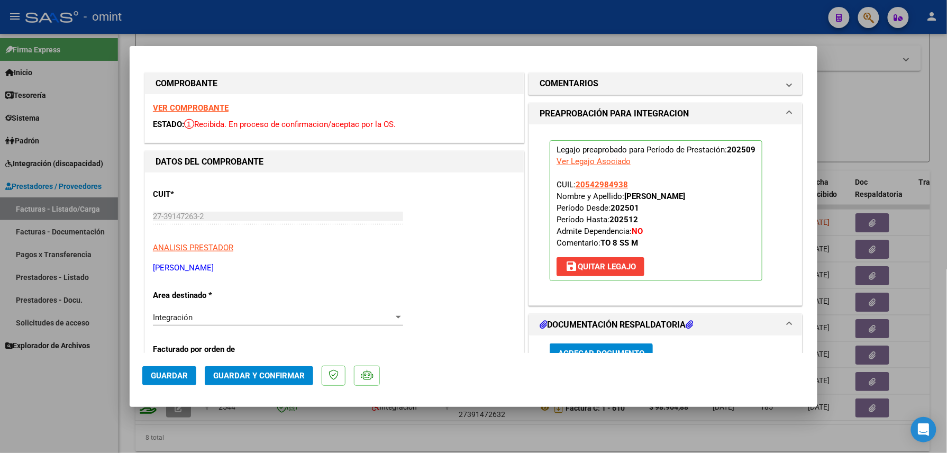
click at [204, 104] on strong "VER COMPROBANTE" at bounding box center [191, 108] width 76 height 10
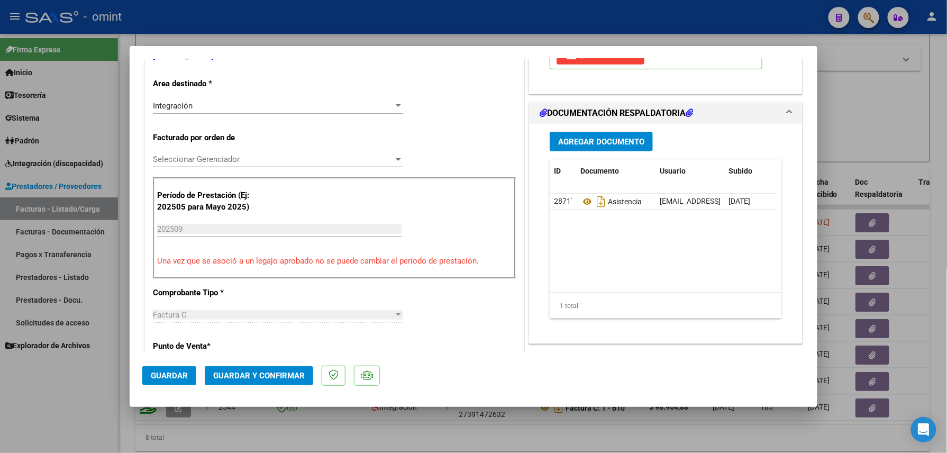
scroll to position [282, 0]
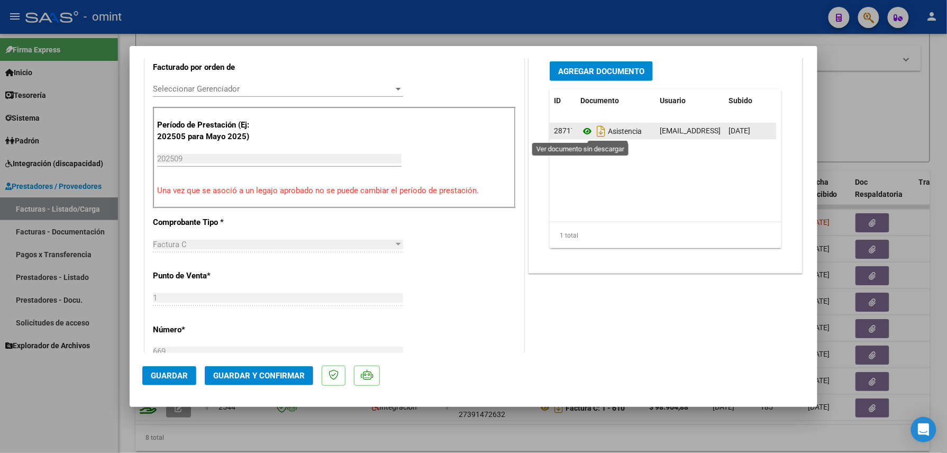
click at [582, 132] on icon at bounding box center [587, 131] width 14 height 13
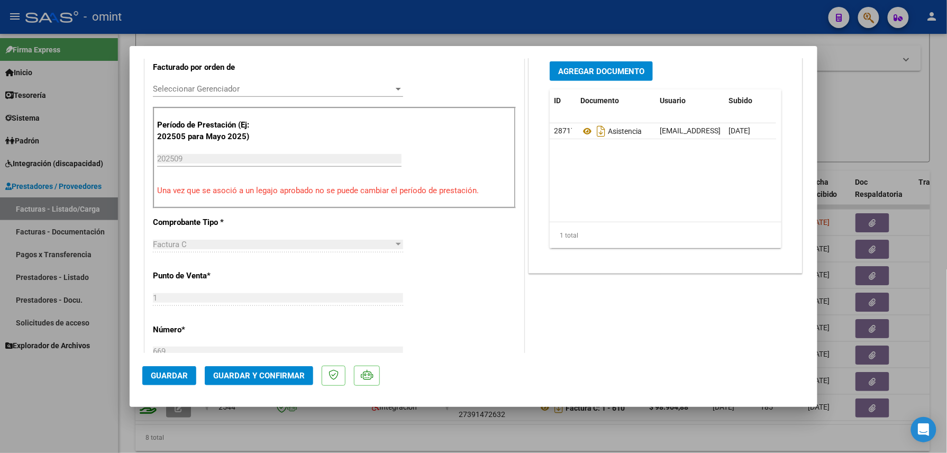
click at [246, 373] on span "Guardar y Confirmar" at bounding box center [259, 376] width 92 height 10
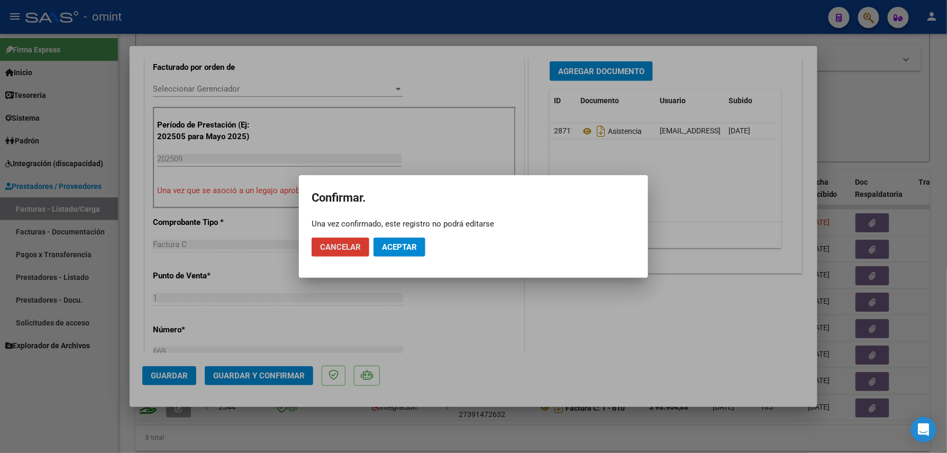
click at [405, 248] on span "Aceptar" at bounding box center [399, 247] width 35 height 10
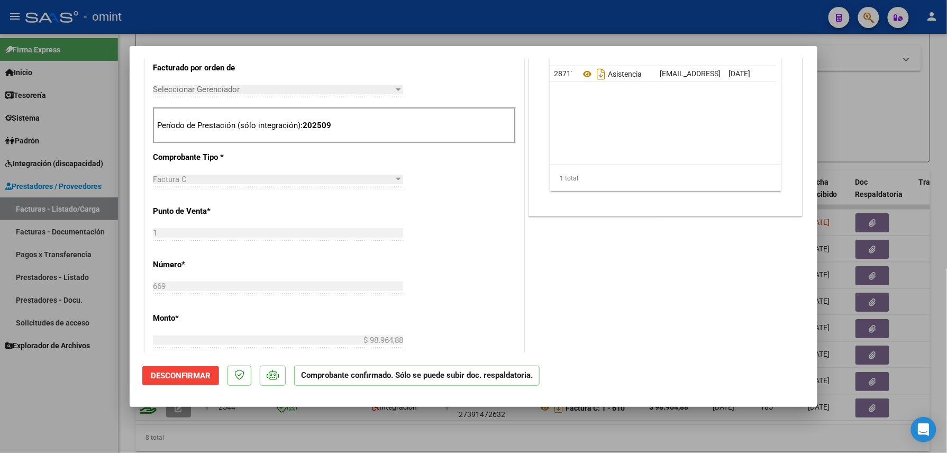
click at [77, 400] on div at bounding box center [473, 226] width 947 height 453
type input "$ 0,00"
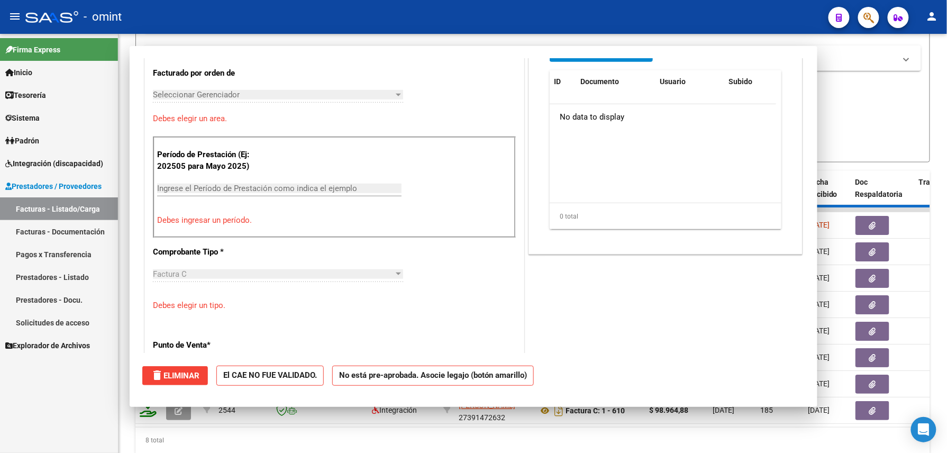
scroll to position [301, 0]
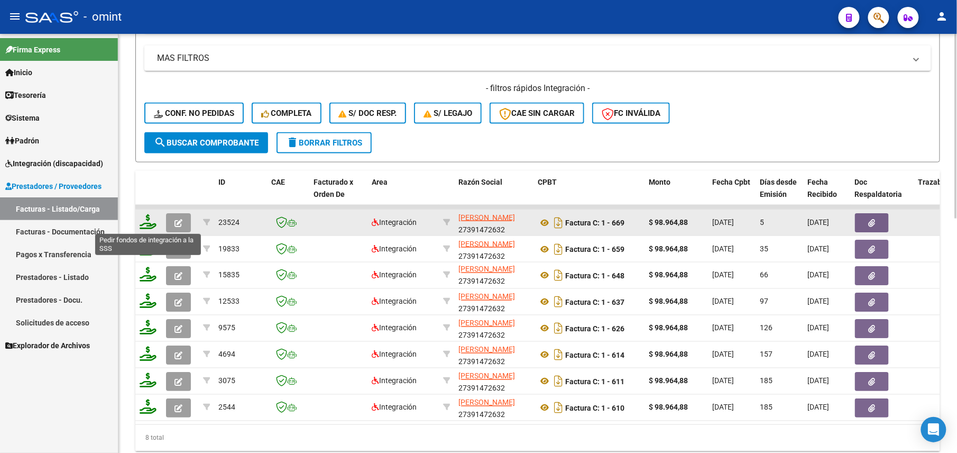
click at [151, 217] on icon at bounding box center [148, 221] width 17 height 15
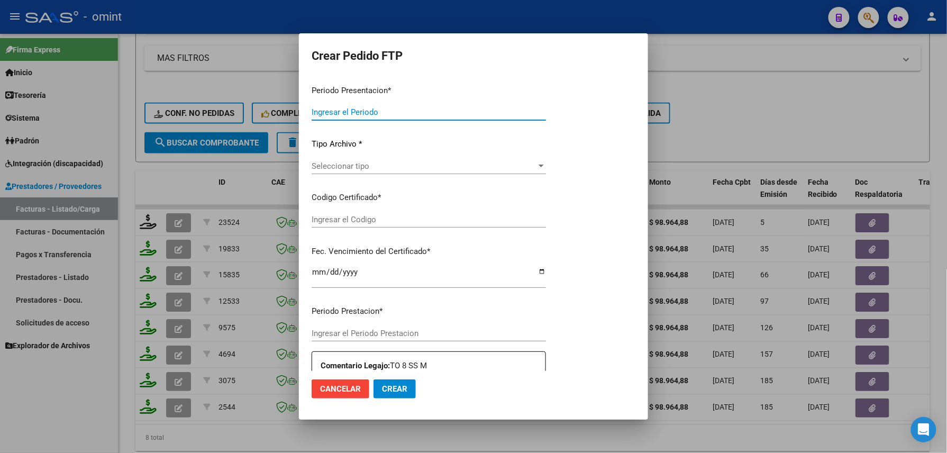
type input "202509"
type input "$ 98.964,88"
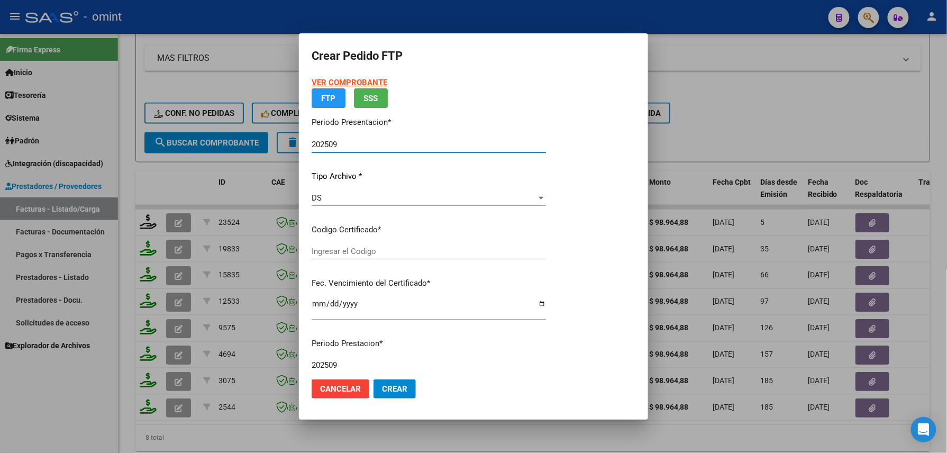
type input "1023337785"
type input "[DATE]"
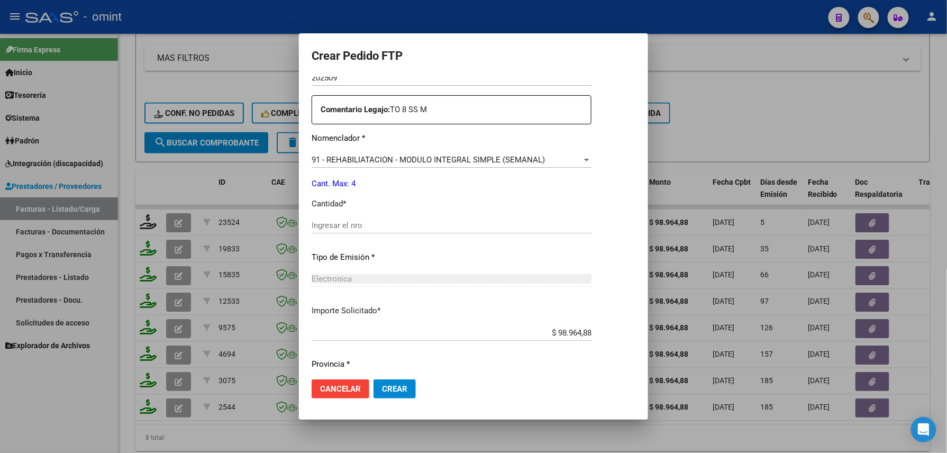
click at [356, 221] on input "Ingresar el nro" at bounding box center [452, 226] width 280 height 10
type input "4"
click at [392, 379] on button "Crear" at bounding box center [394, 388] width 42 height 19
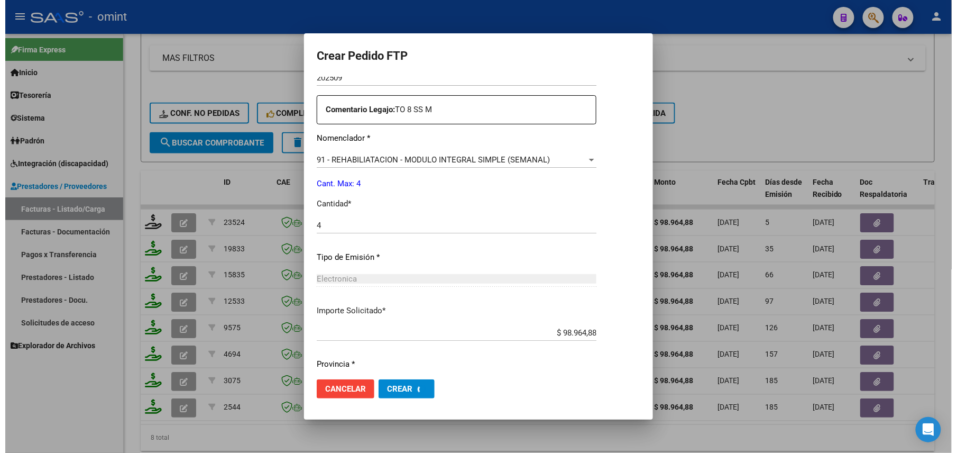
scroll to position [322, 0]
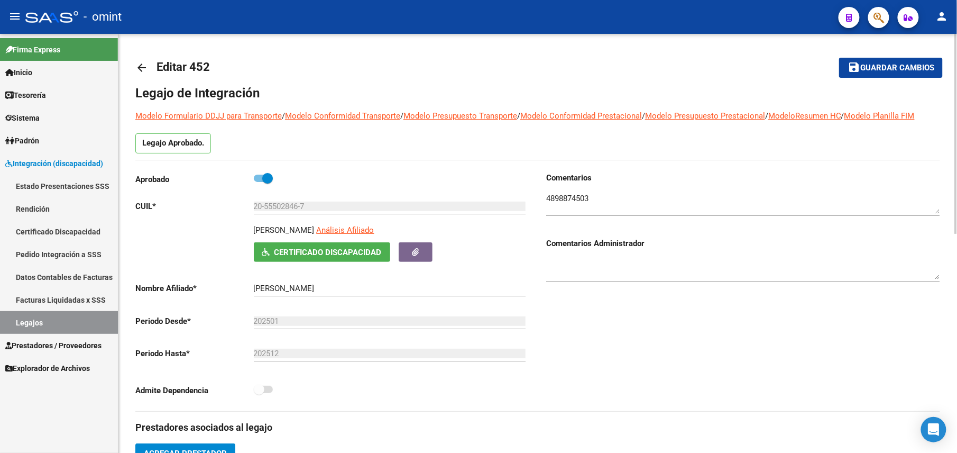
click at [136, 66] on mat-icon "arrow_back" at bounding box center [141, 67] width 13 height 13
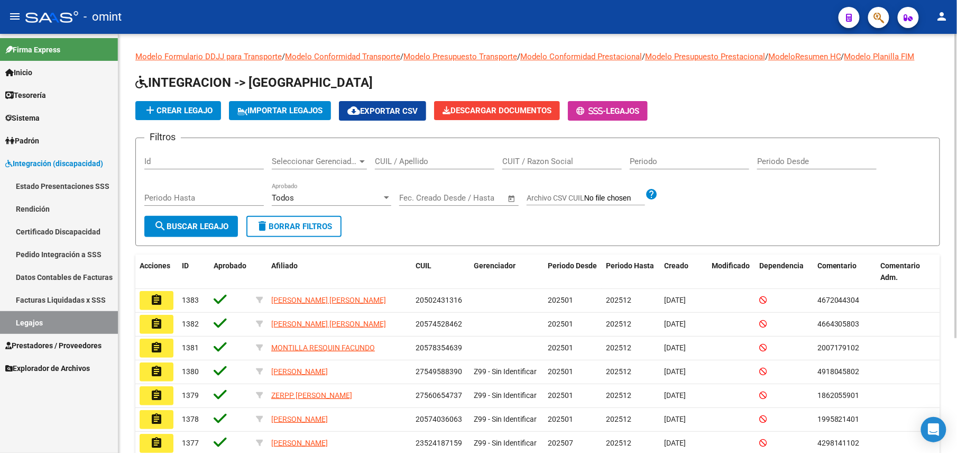
click at [438, 159] on input "CUIL / Apellido" at bounding box center [435, 162] width 120 height 10
paste input "20544552180"
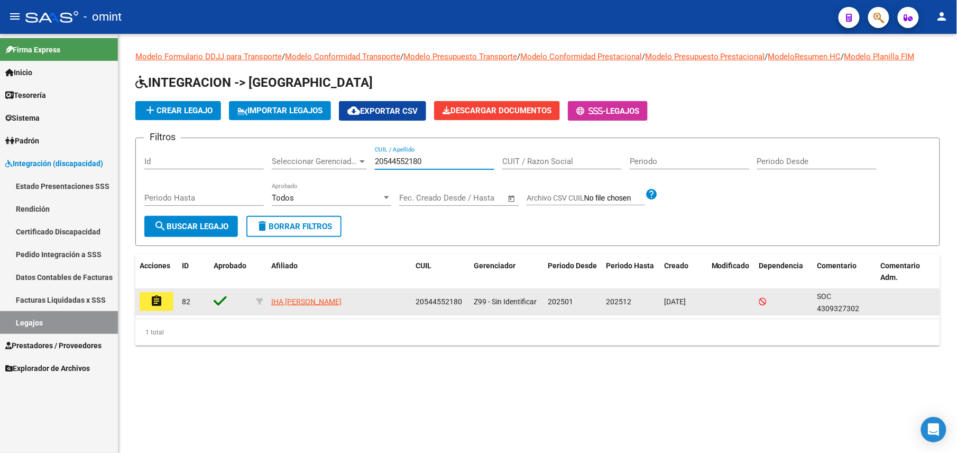
type input "20544552180"
click at [157, 298] on mat-icon "assignment" at bounding box center [156, 301] width 13 height 13
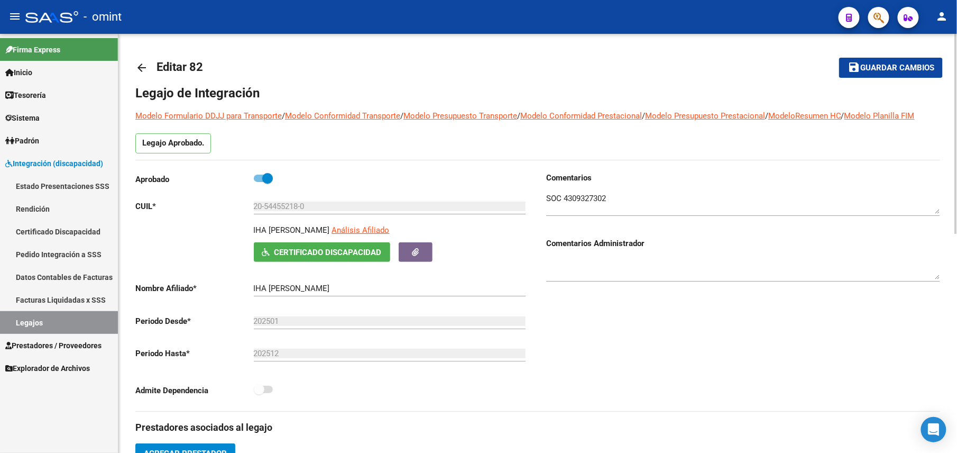
click at [142, 67] on mat-icon "arrow_back" at bounding box center [141, 67] width 13 height 13
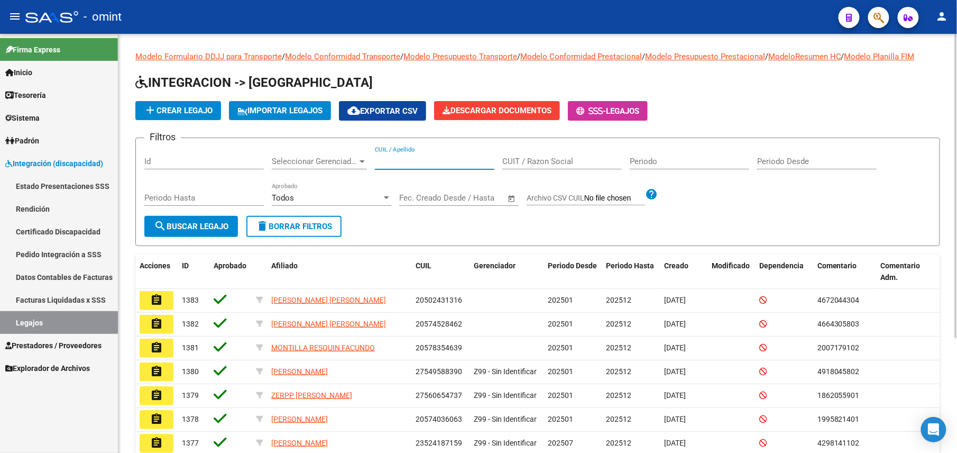
click at [423, 163] on input "CUIL / Apellido" at bounding box center [435, 162] width 120 height 10
paste input "27554773260"
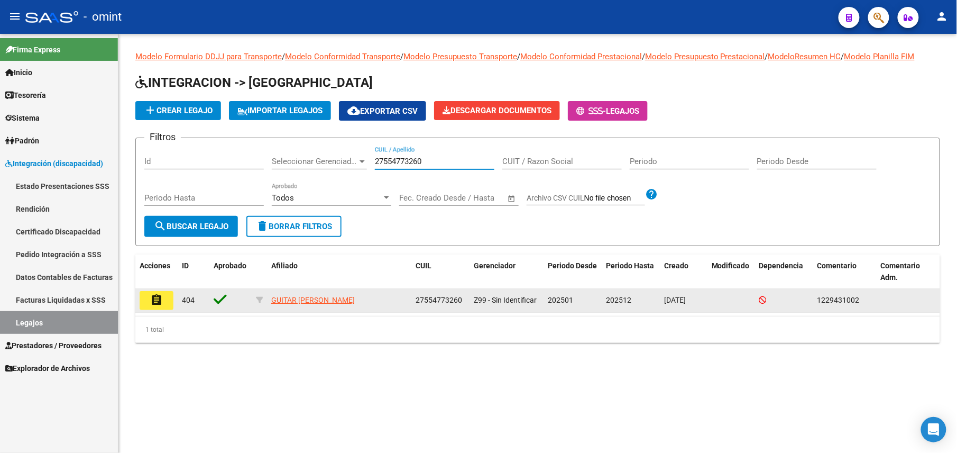
type input "27554773260"
click at [151, 303] on mat-icon "assignment" at bounding box center [156, 300] width 13 height 13
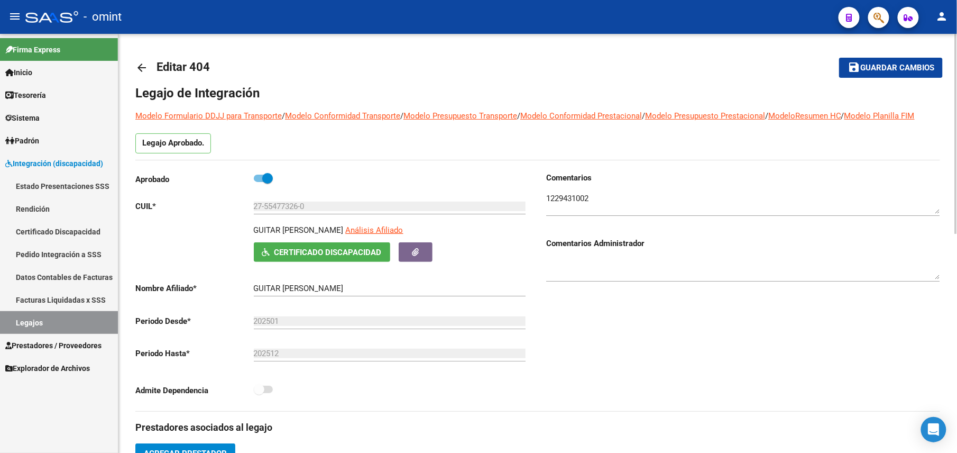
click at [574, 198] on textarea at bounding box center [743, 203] width 394 height 21
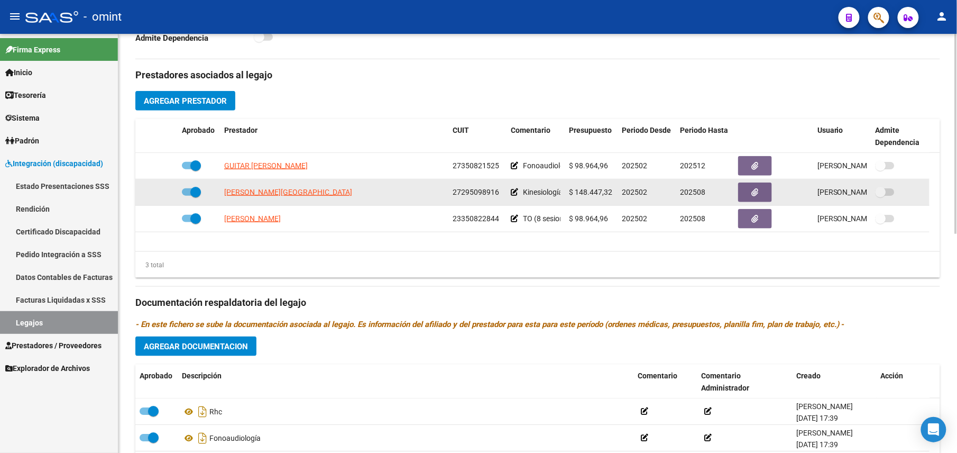
click at [479, 190] on span "27295098916" at bounding box center [476, 192] width 47 height 8
copy span "27295098916"
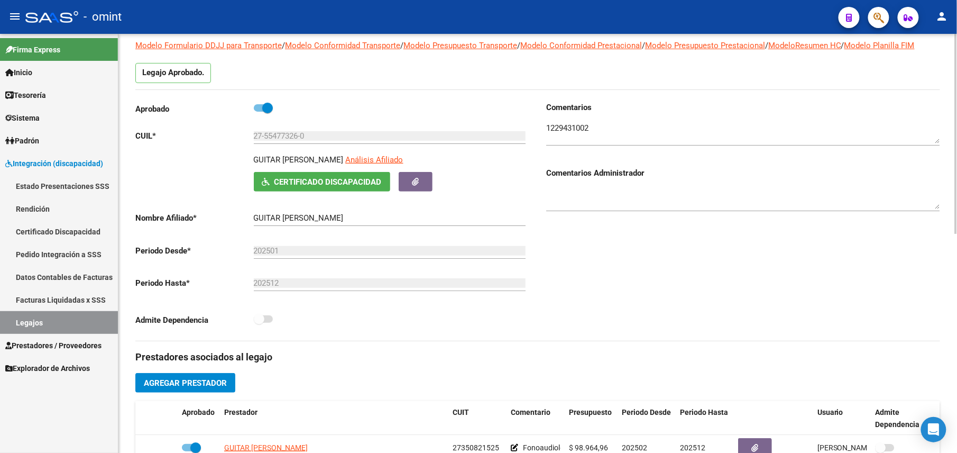
scroll to position [0, 0]
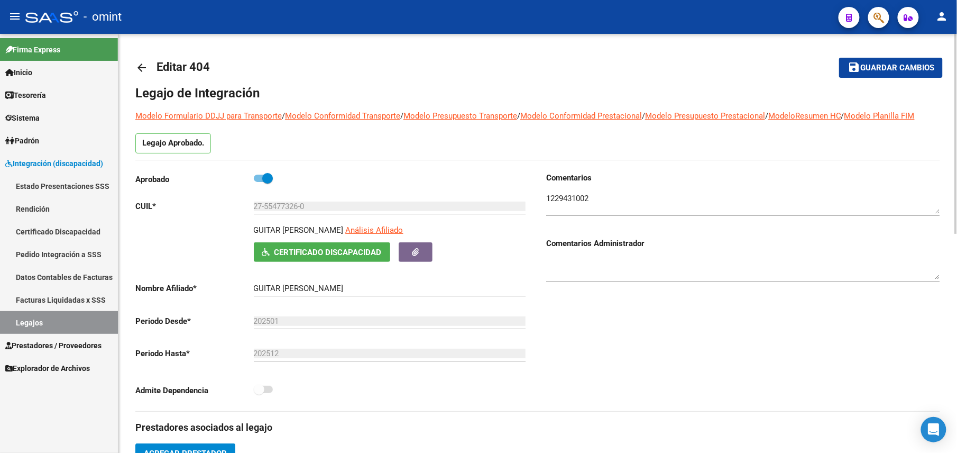
click at [142, 70] on mat-icon "arrow_back" at bounding box center [141, 67] width 13 height 13
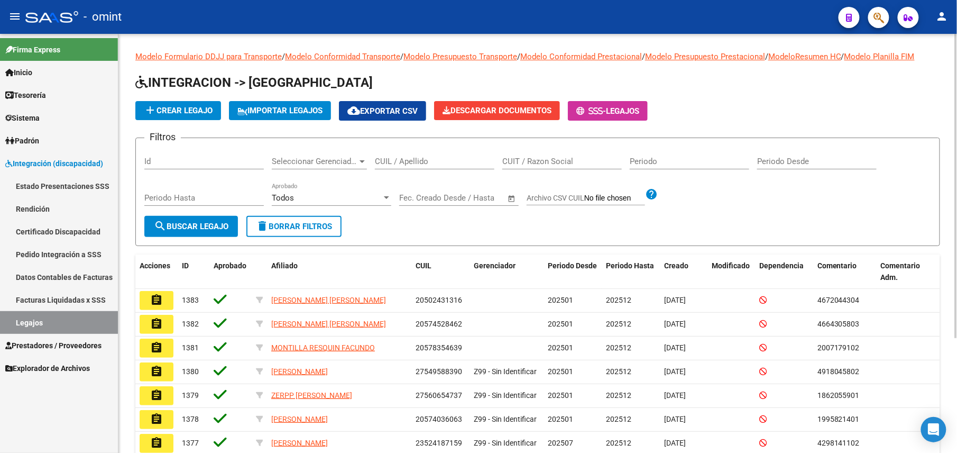
click at [452, 158] on input "CUIL / Apellido" at bounding box center [435, 162] width 120 height 10
paste input "20542984938"
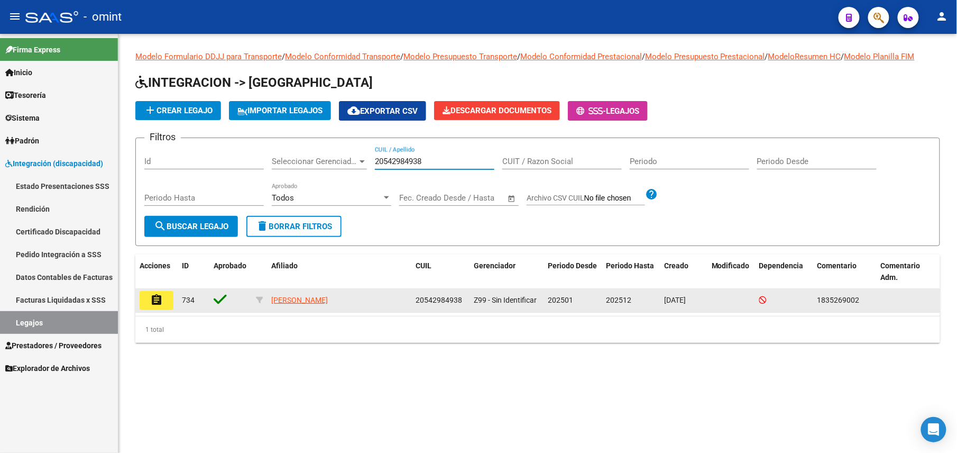
type input "20542984938"
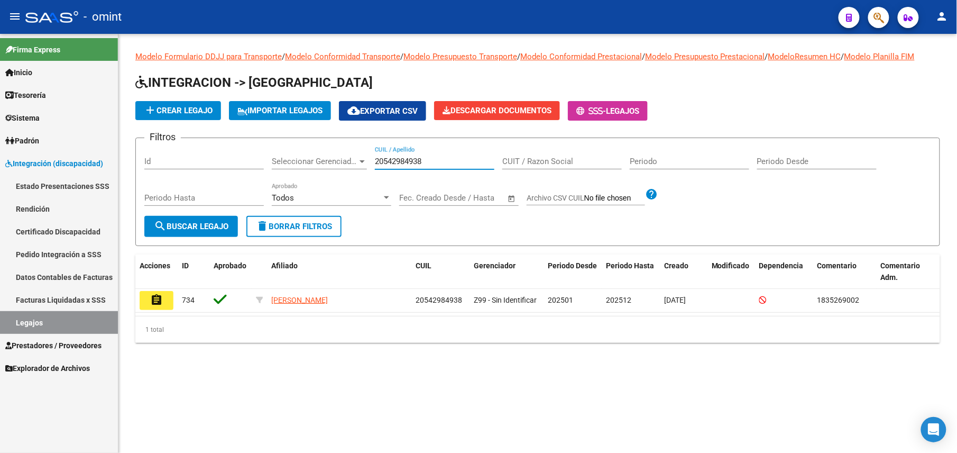
click at [144, 308] on button "assignment" at bounding box center [157, 300] width 34 height 19
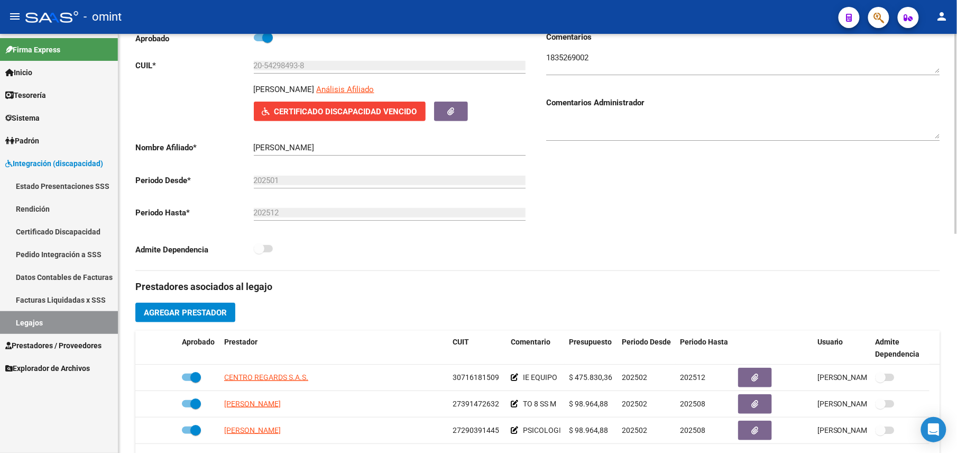
scroll to position [70, 0]
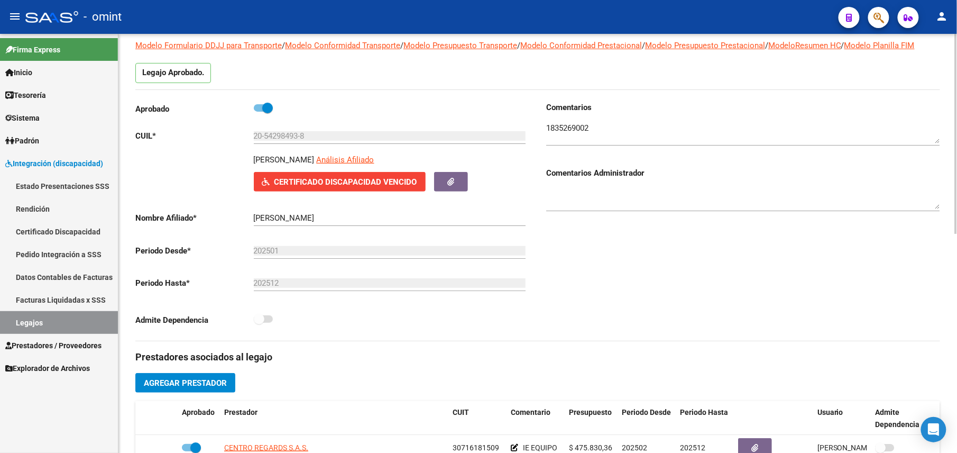
click at [567, 124] on textarea at bounding box center [743, 132] width 394 height 21
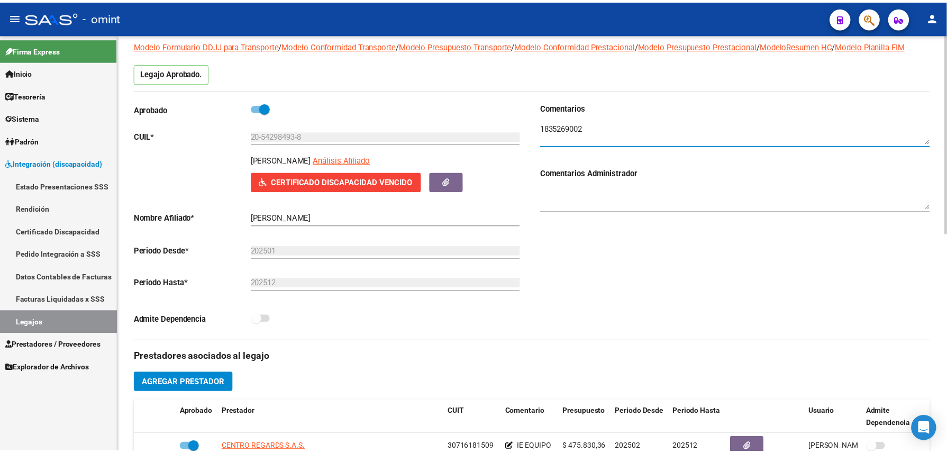
scroll to position [352, 0]
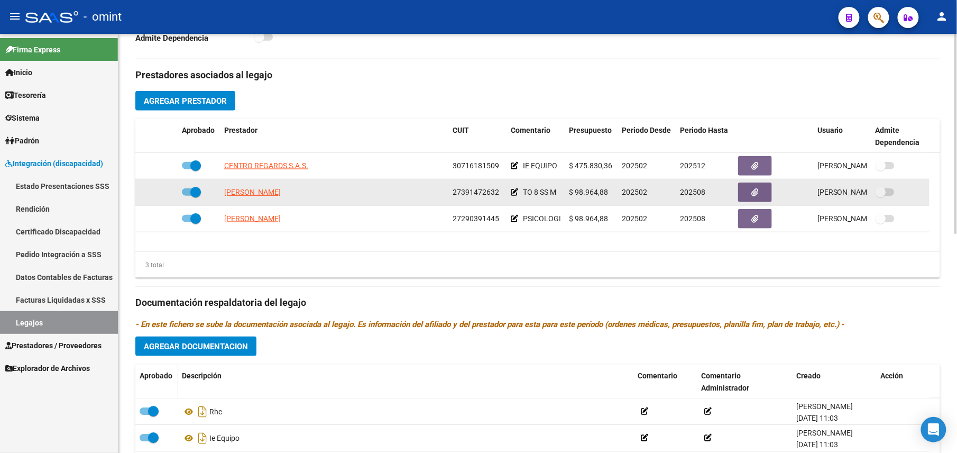
click at [198, 189] on span at bounding box center [195, 192] width 11 height 11
click at [187, 196] on input "checkbox" at bounding box center [187, 196] width 1 height 1
checkbox input "false"
click at [158, 195] on div at bounding box center [157, 192] width 34 height 12
click at [163, 196] on icon at bounding box center [162, 191] width 7 height 7
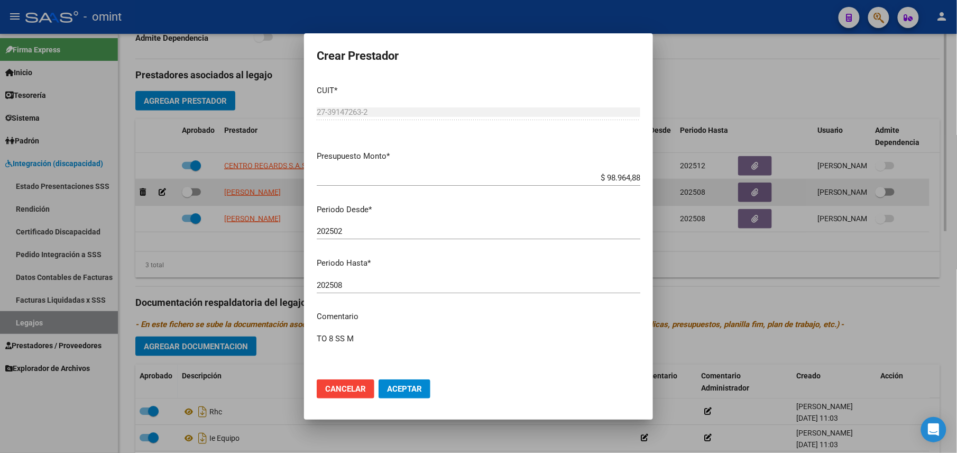
scroll to position [364, 0]
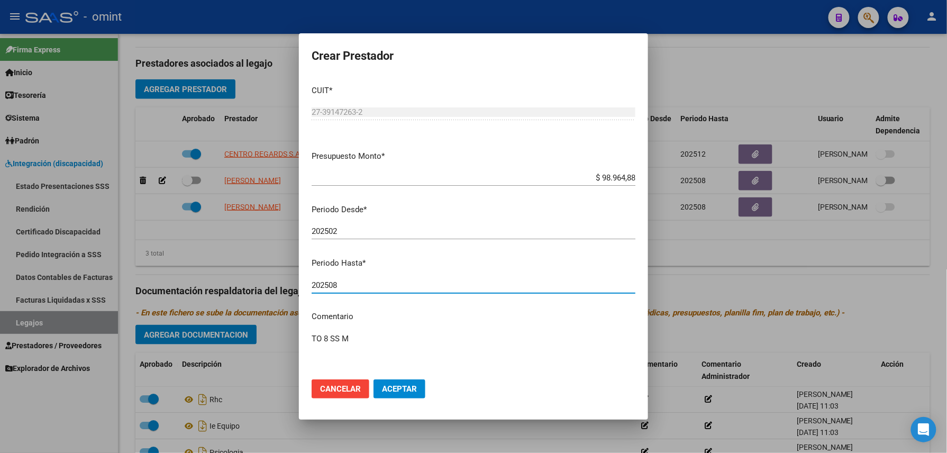
drag, startPoint x: 349, startPoint y: 284, endPoint x: 331, endPoint y: 292, distance: 20.4
click at [331, 292] on div "202508 Ingresar el periodo" at bounding box center [474, 285] width 324 height 16
type input "202511"
click at [390, 391] on span "Aceptar" at bounding box center [399, 389] width 35 height 10
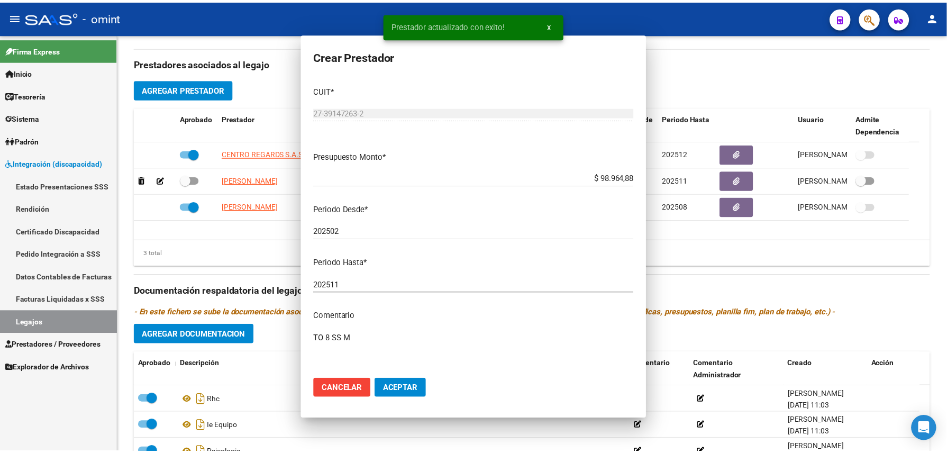
scroll to position [352, 0]
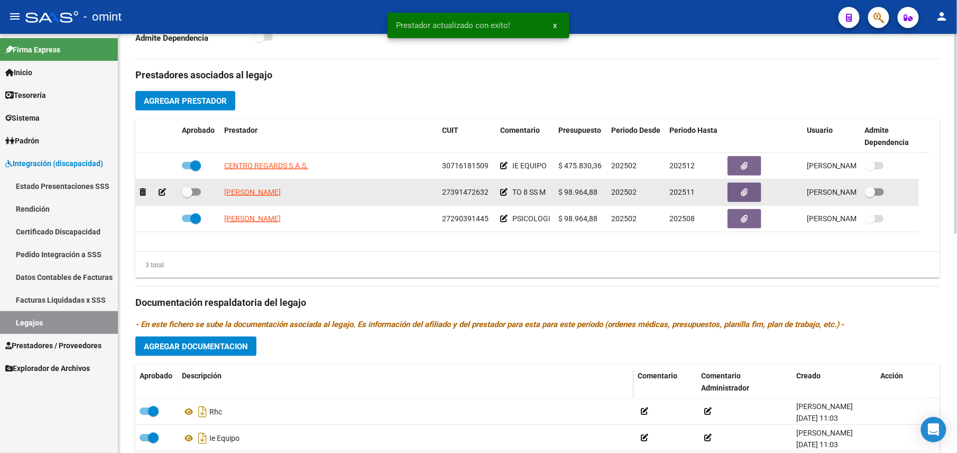
click at [193, 195] on span at bounding box center [191, 191] width 19 height 7
click at [187, 196] on input "checkbox" at bounding box center [187, 196] width 1 height 1
checkbox input "true"
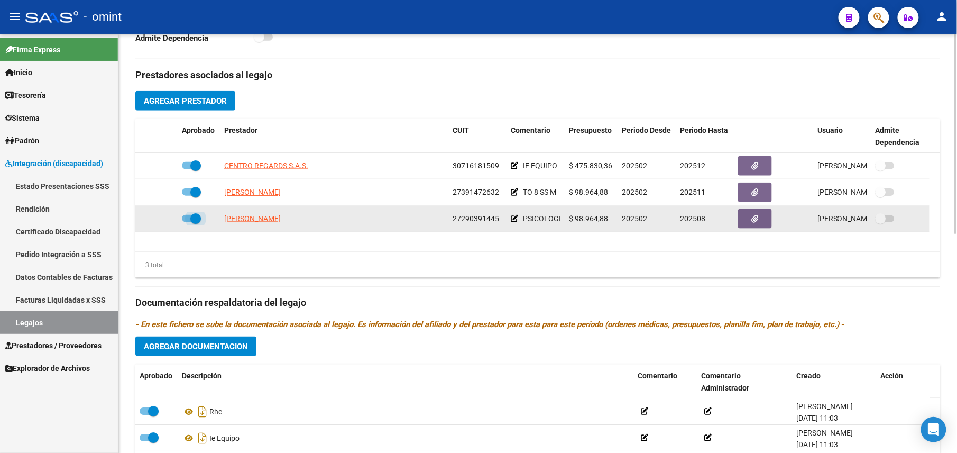
click at [190, 219] on span at bounding box center [195, 218] width 11 height 11
click at [187, 222] on input "checkbox" at bounding box center [187, 222] width 1 height 1
checkbox input "false"
click at [154, 218] on div at bounding box center [157, 219] width 34 height 12
click at [162, 221] on icon at bounding box center [162, 218] width 7 height 7
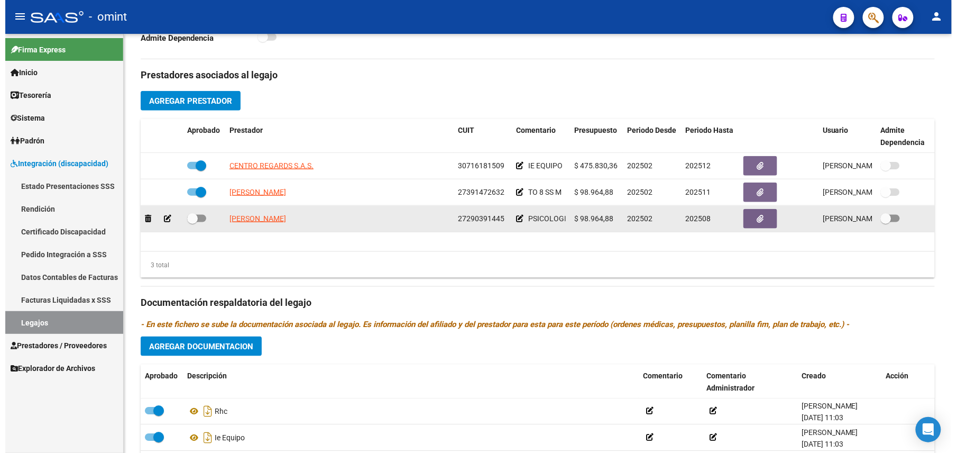
scroll to position [364, 0]
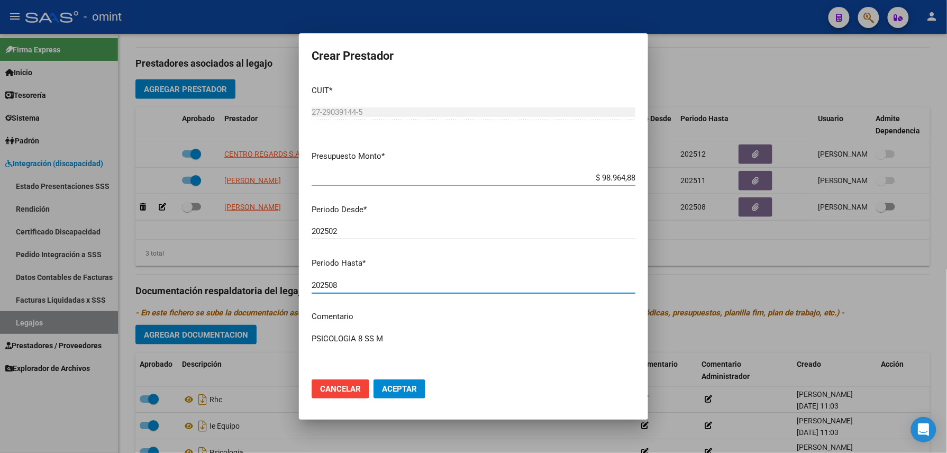
click at [328, 286] on input "202508" at bounding box center [474, 285] width 324 height 10
type input "202512"
click at [409, 392] on span "Aceptar" at bounding box center [399, 389] width 35 height 10
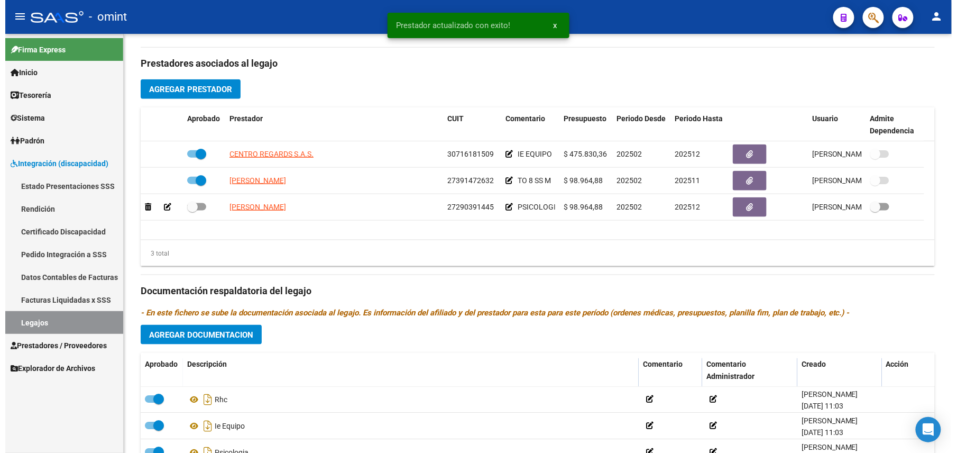
scroll to position [352, 0]
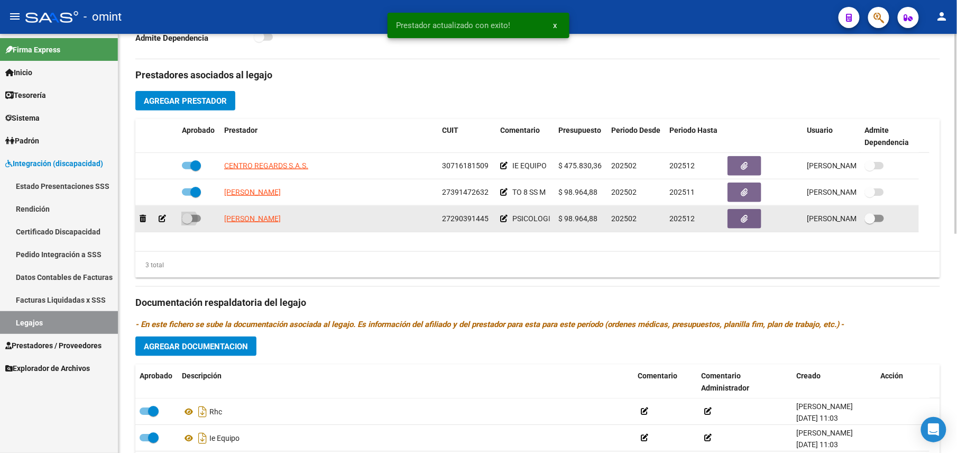
click at [193, 216] on label at bounding box center [191, 218] width 19 height 13
click at [187, 222] on input "checkbox" at bounding box center [187, 222] width 1 height 1
checkbox input "true"
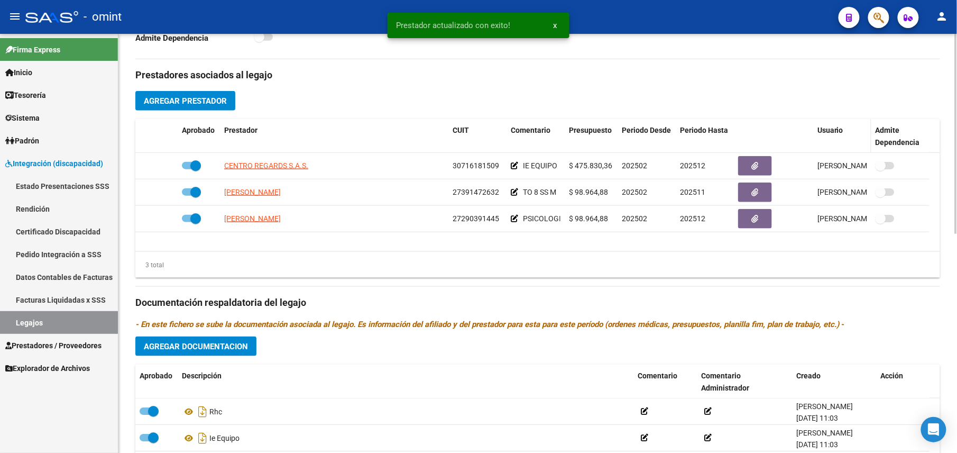
scroll to position [0, 0]
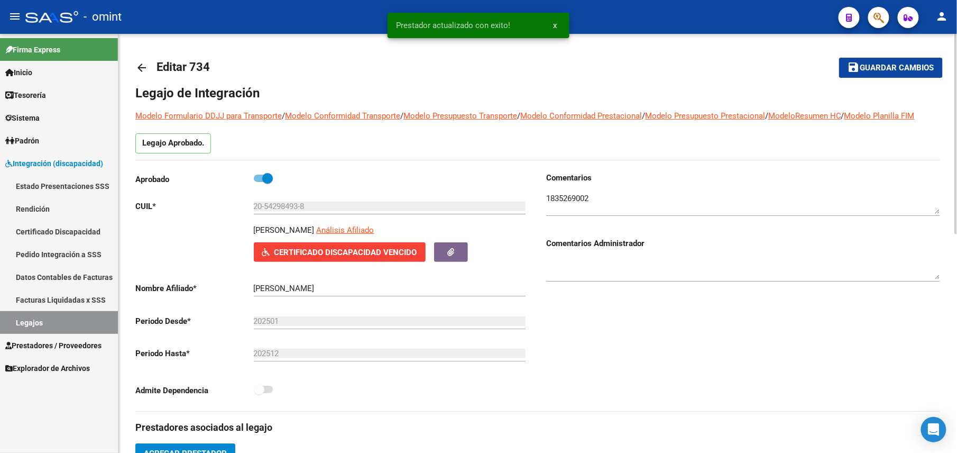
click at [860, 69] on mat-icon "save" at bounding box center [854, 67] width 13 height 13
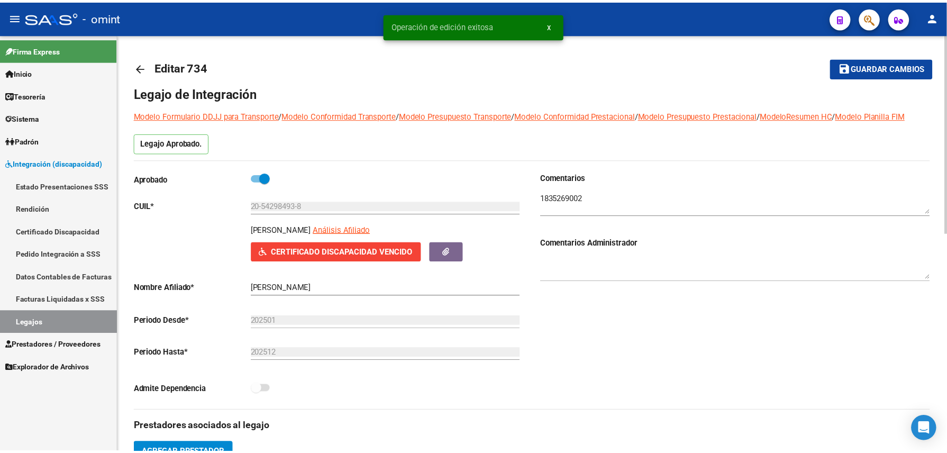
scroll to position [423, 0]
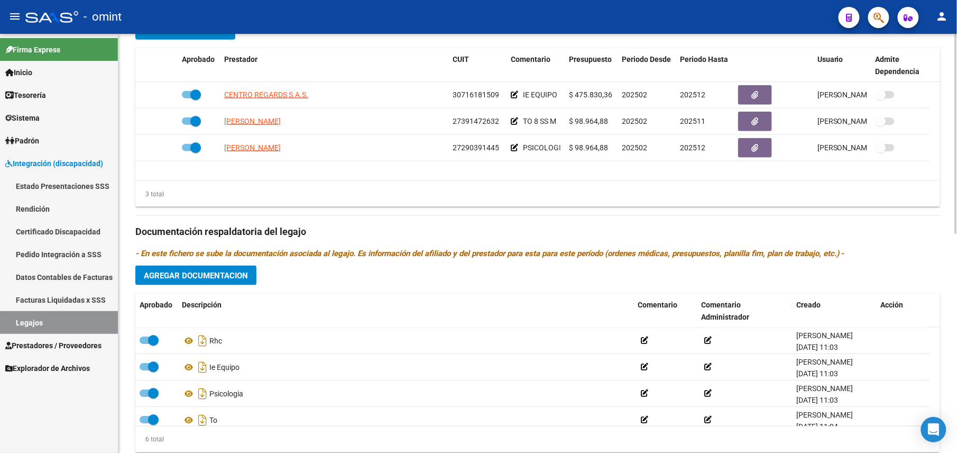
click at [218, 276] on span "Agregar Documentacion" at bounding box center [196, 276] width 104 height 10
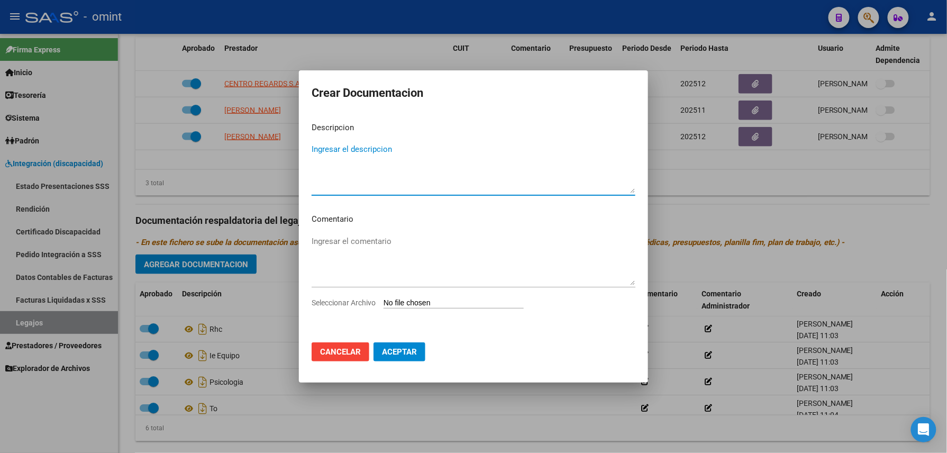
click at [421, 299] on input "Seleccionar Archivo" at bounding box center [453, 303] width 140 height 10
type input "C:\fakepath\35281674-INF. SEMESTRALES.pdf"
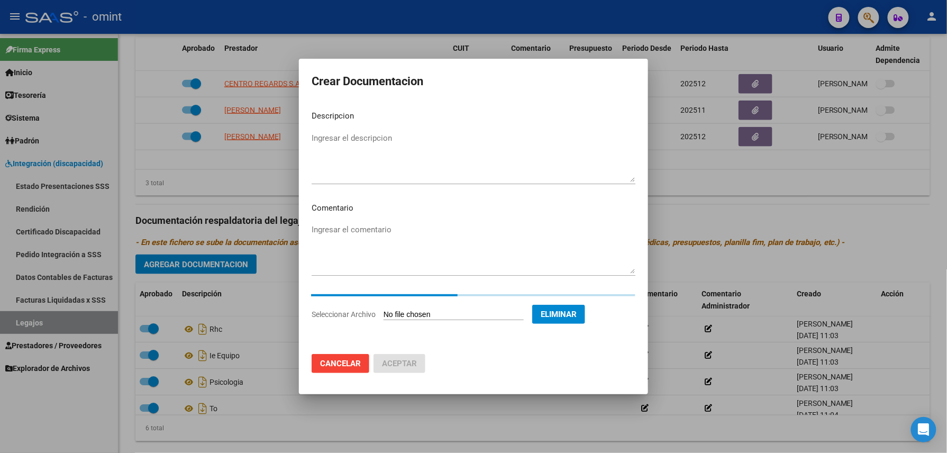
click at [369, 168] on textarea "Ingresar el descripcion" at bounding box center [474, 157] width 324 height 50
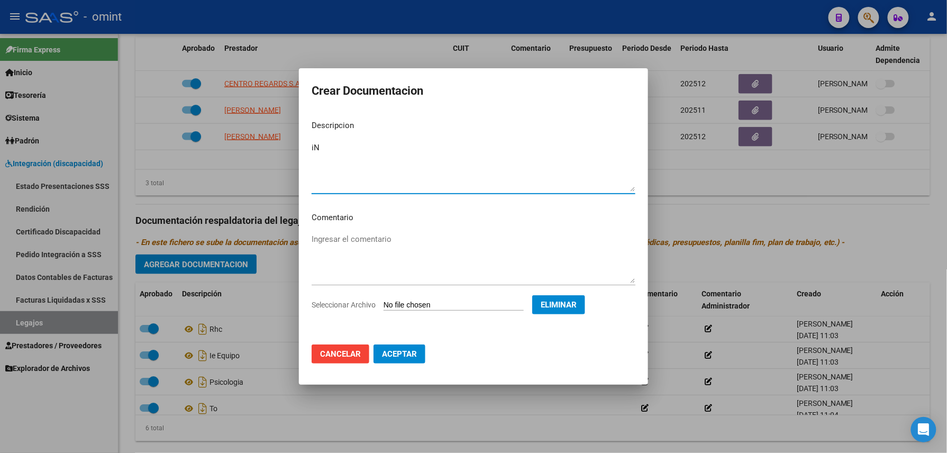
type textarea "i"
type textarea "Informes evolutivos - TO y PSICOLOGÍA"
click at [407, 364] on mat-dialog-actions "Cancelar Aceptar" at bounding box center [474, 354] width 324 height 36
click at [414, 364] on mat-dialog-actions "Cancelar Aceptar" at bounding box center [474, 354] width 324 height 36
click at [398, 352] on span "Aceptar" at bounding box center [399, 354] width 35 height 10
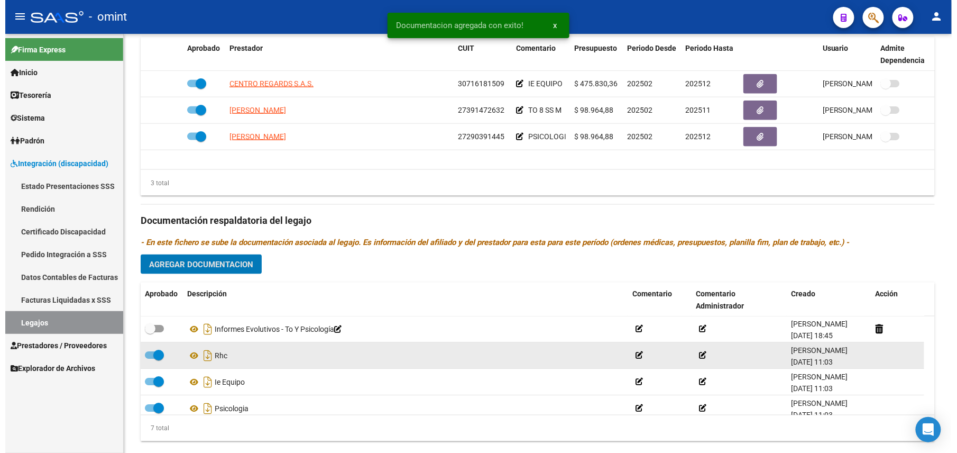
scroll to position [423, 0]
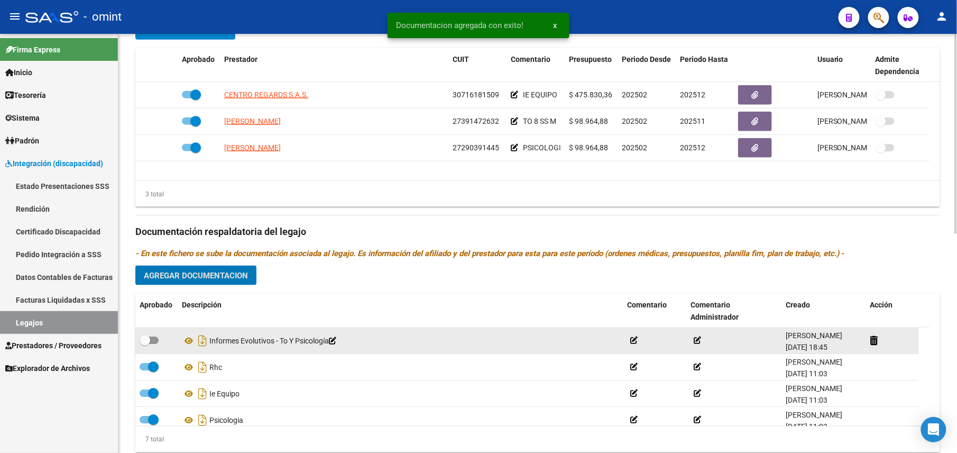
click at [148, 343] on span at bounding box center [145, 340] width 11 height 11
click at [145, 344] on input "checkbox" at bounding box center [144, 344] width 1 height 1
checkbox input "true"
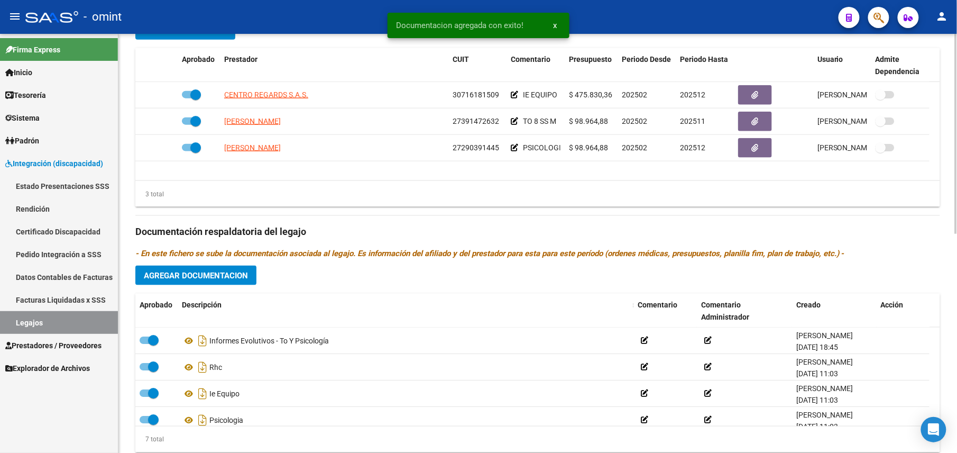
scroll to position [0, 0]
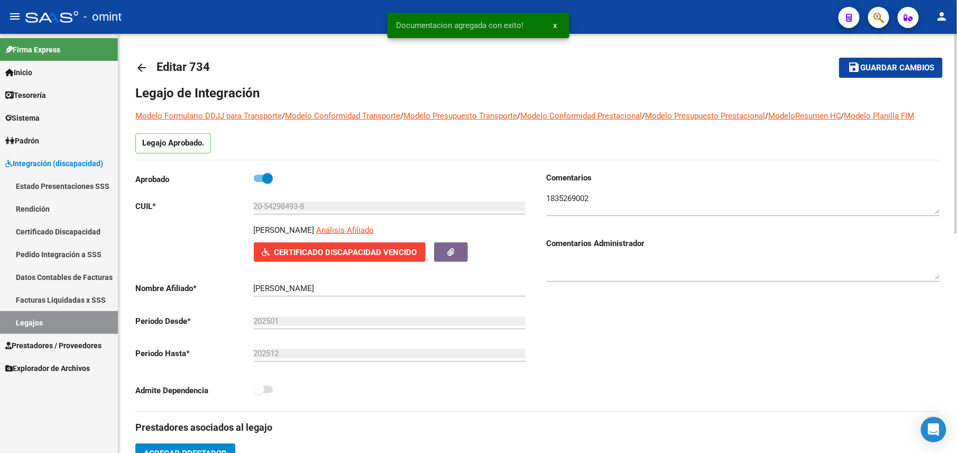
click at [866, 61] on button "save Guardar cambios" at bounding box center [891, 68] width 104 height 20
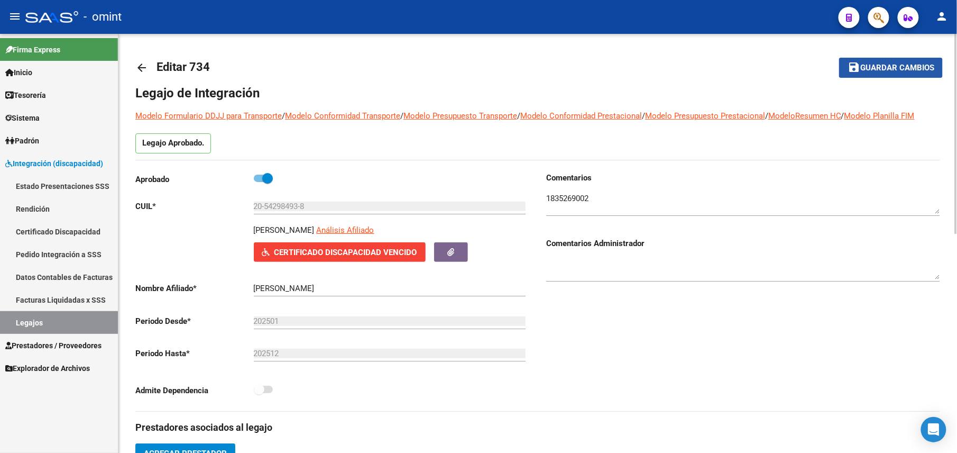
click at [919, 72] on span "Guardar cambios" at bounding box center [898, 68] width 74 height 10
